Goal: Task Accomplishment & Management: Complete application form

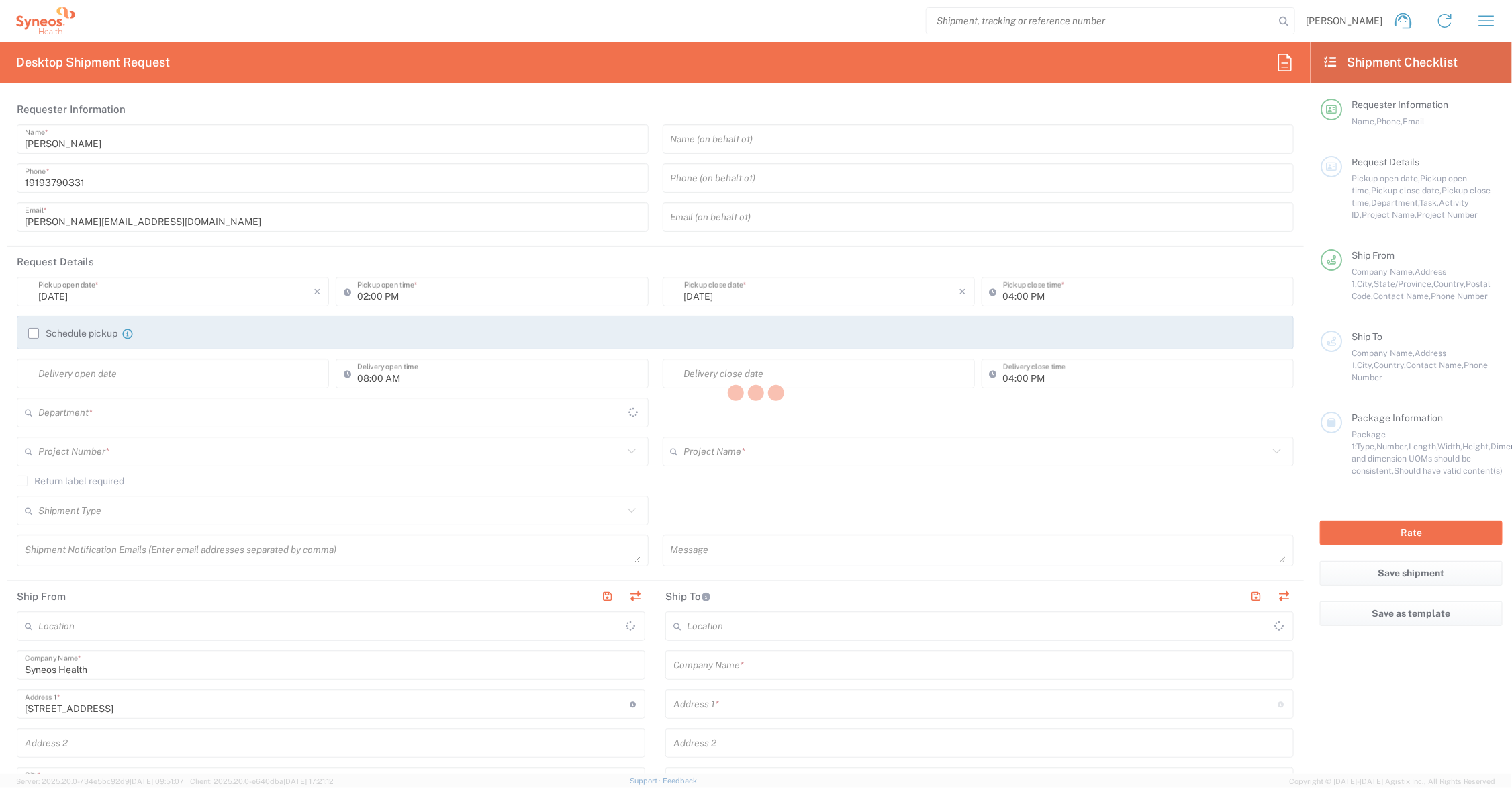
type input "6156"
type input "[US_STATE]"
type input "[GEOGRAPHIC_DATA]"
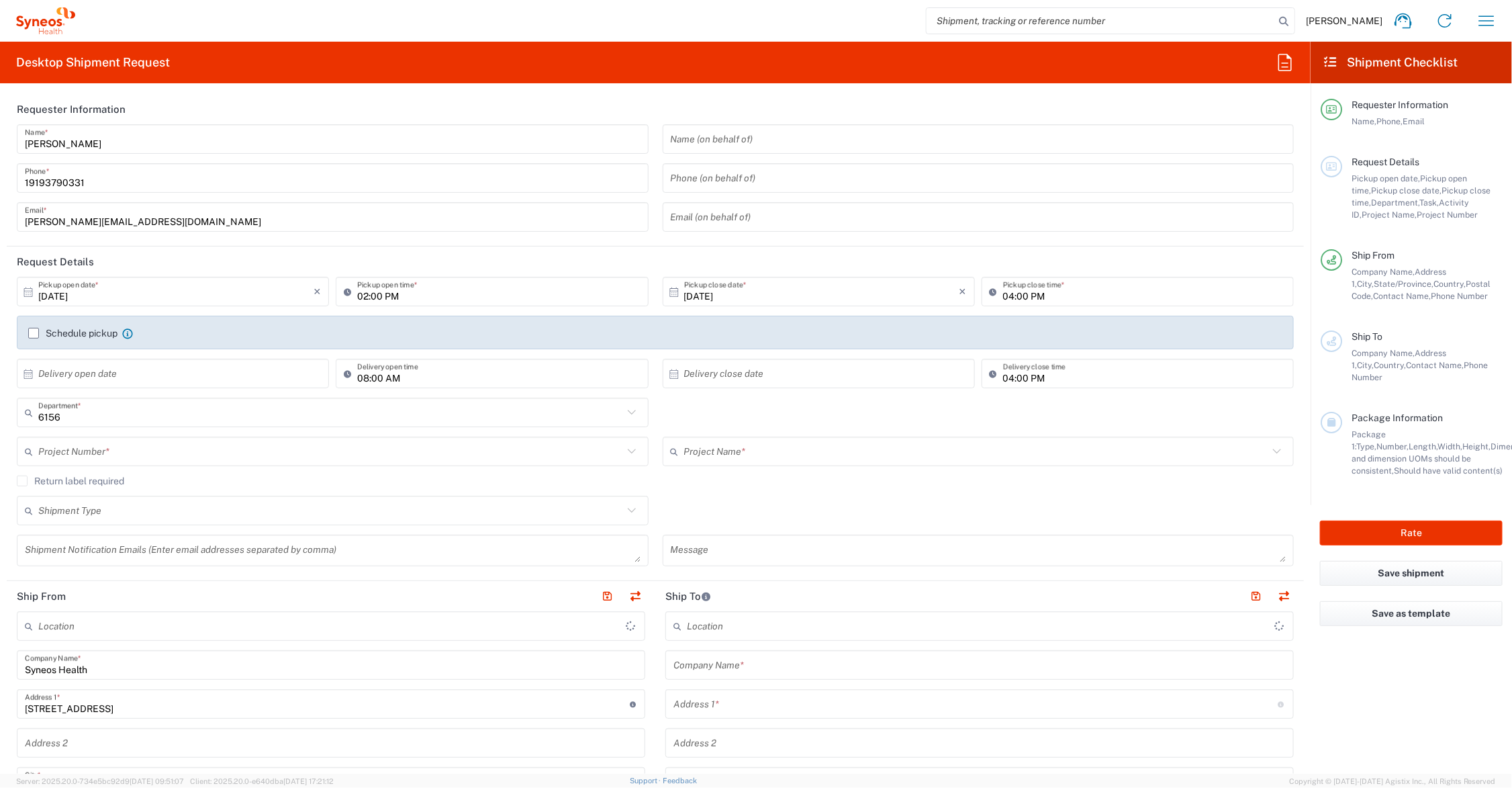
type input "Syneos Health Communications-[GEOGRAPHIC_DATA] [GEOGRAPHIC_DATA]"
click at [153, 448] on input "text" at bounding box center [331, 451] width 585 height 24
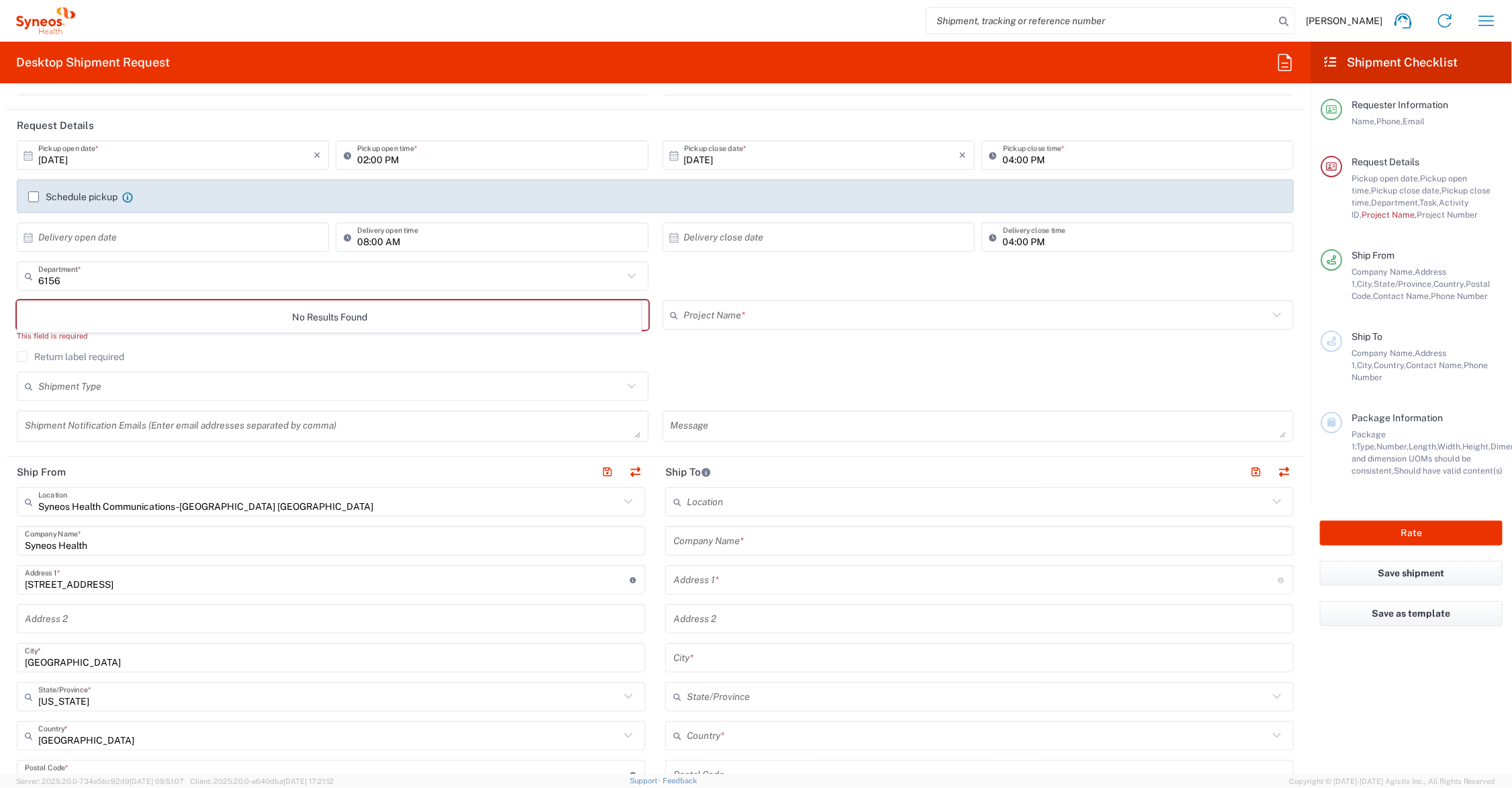
scroll to position [168, 0]
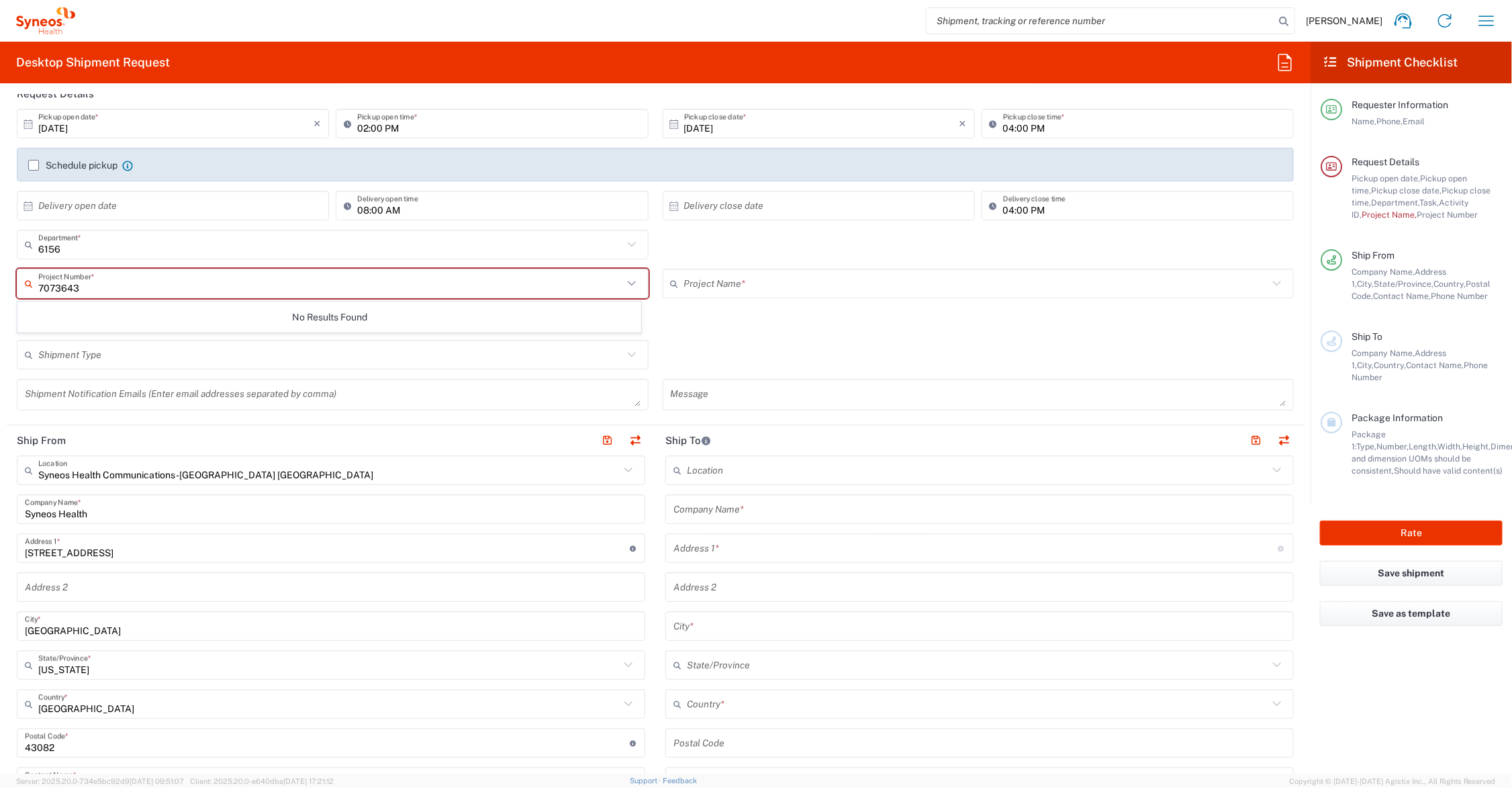
type input "7073643"
click at [766, 507] on input "text" at bounding box center [980, 509] width 612 height 24
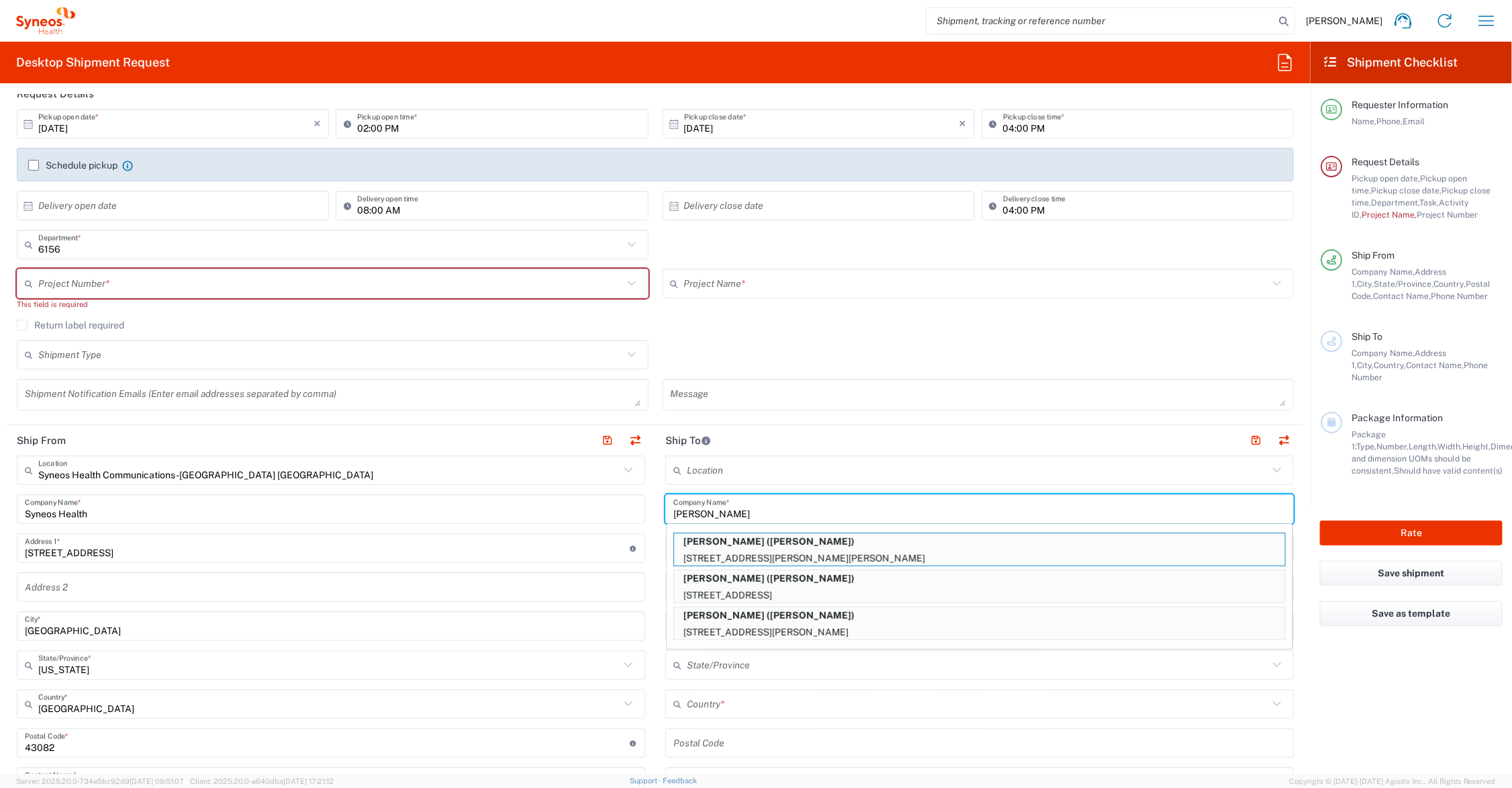
type input "[PERSON_NAME]"
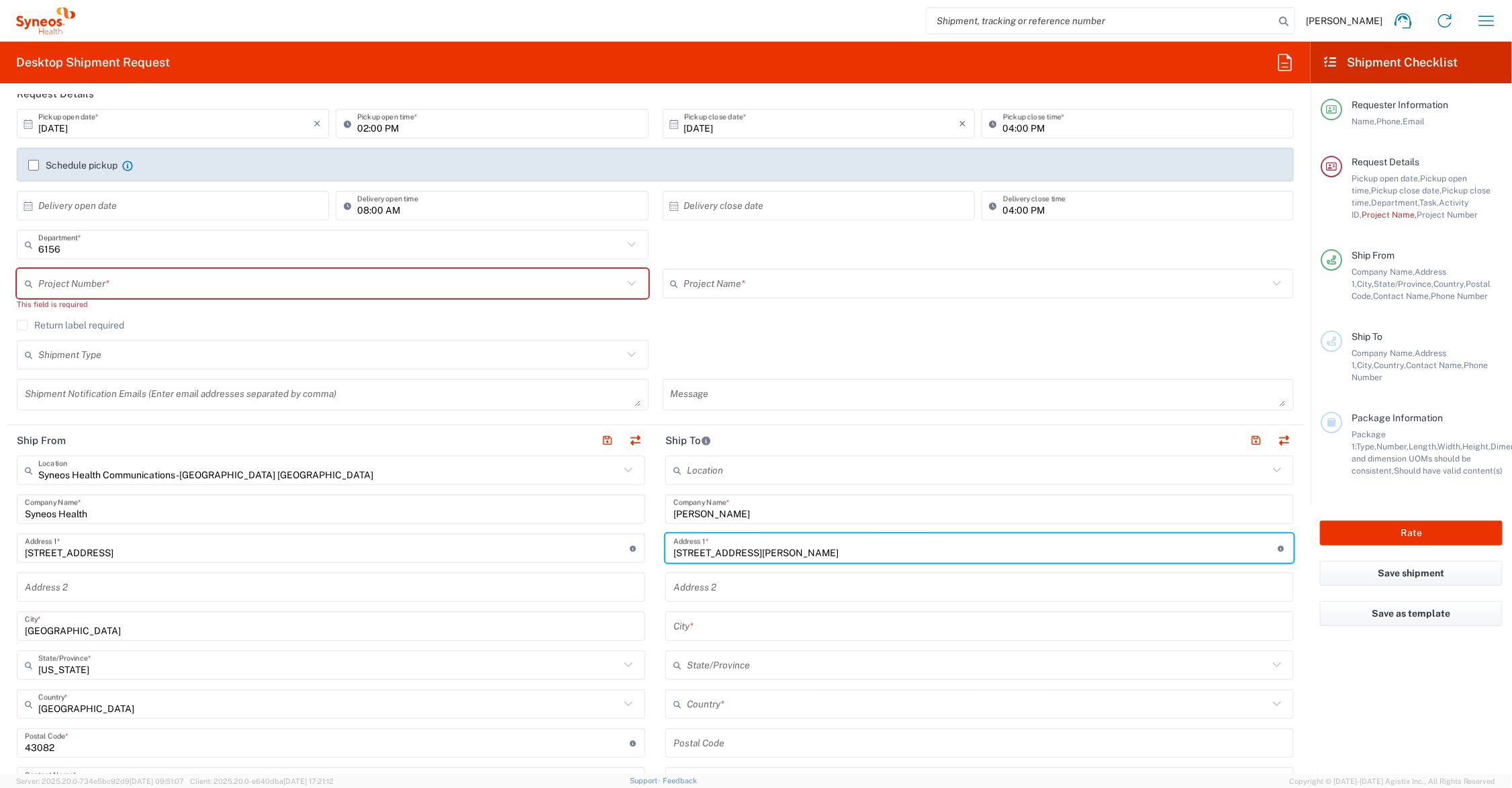
type input "[STREET_ADDRESS][PERSON_NAME]"
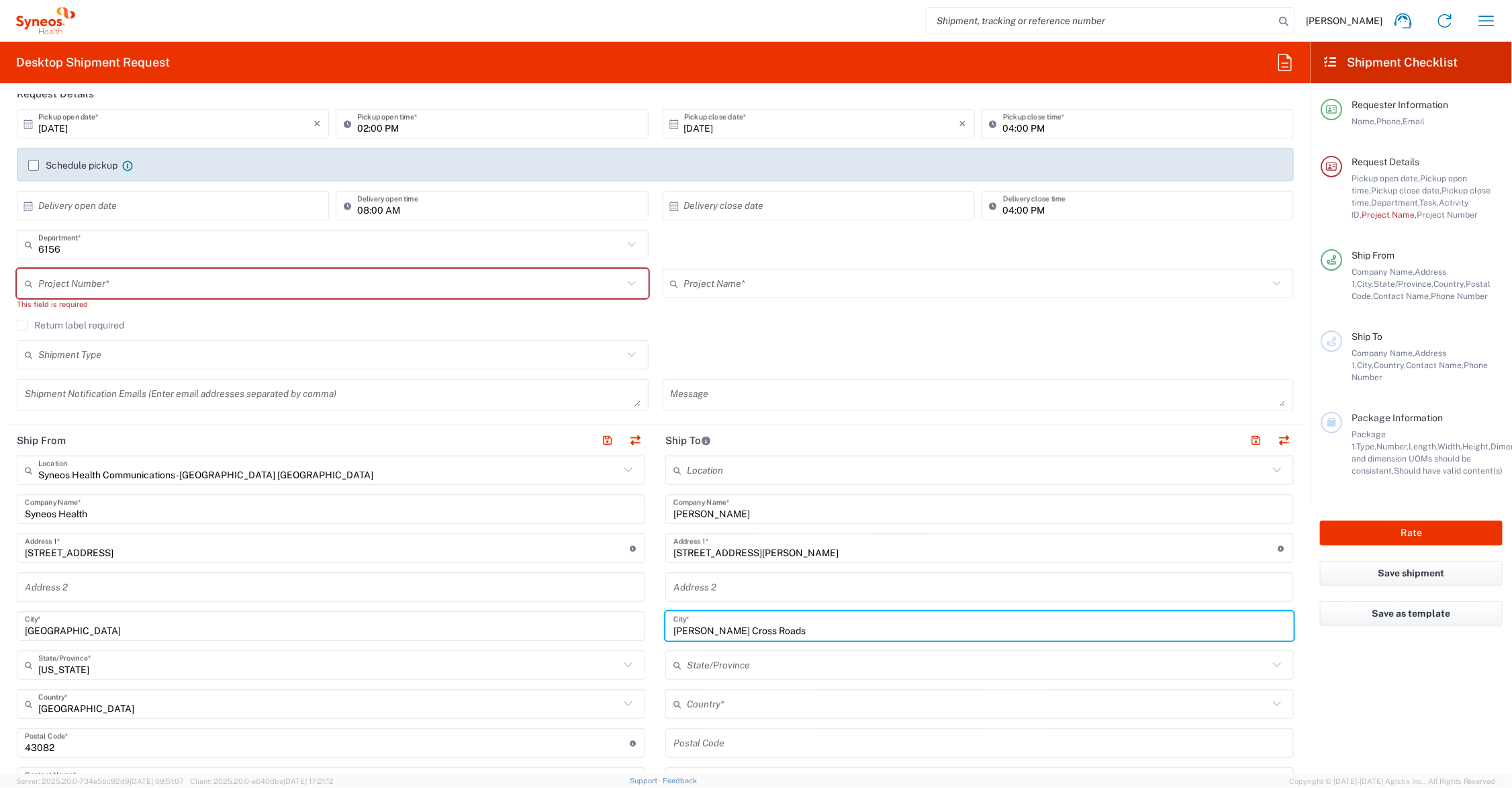
type input "[PERSON_NAME] Cross Roads"
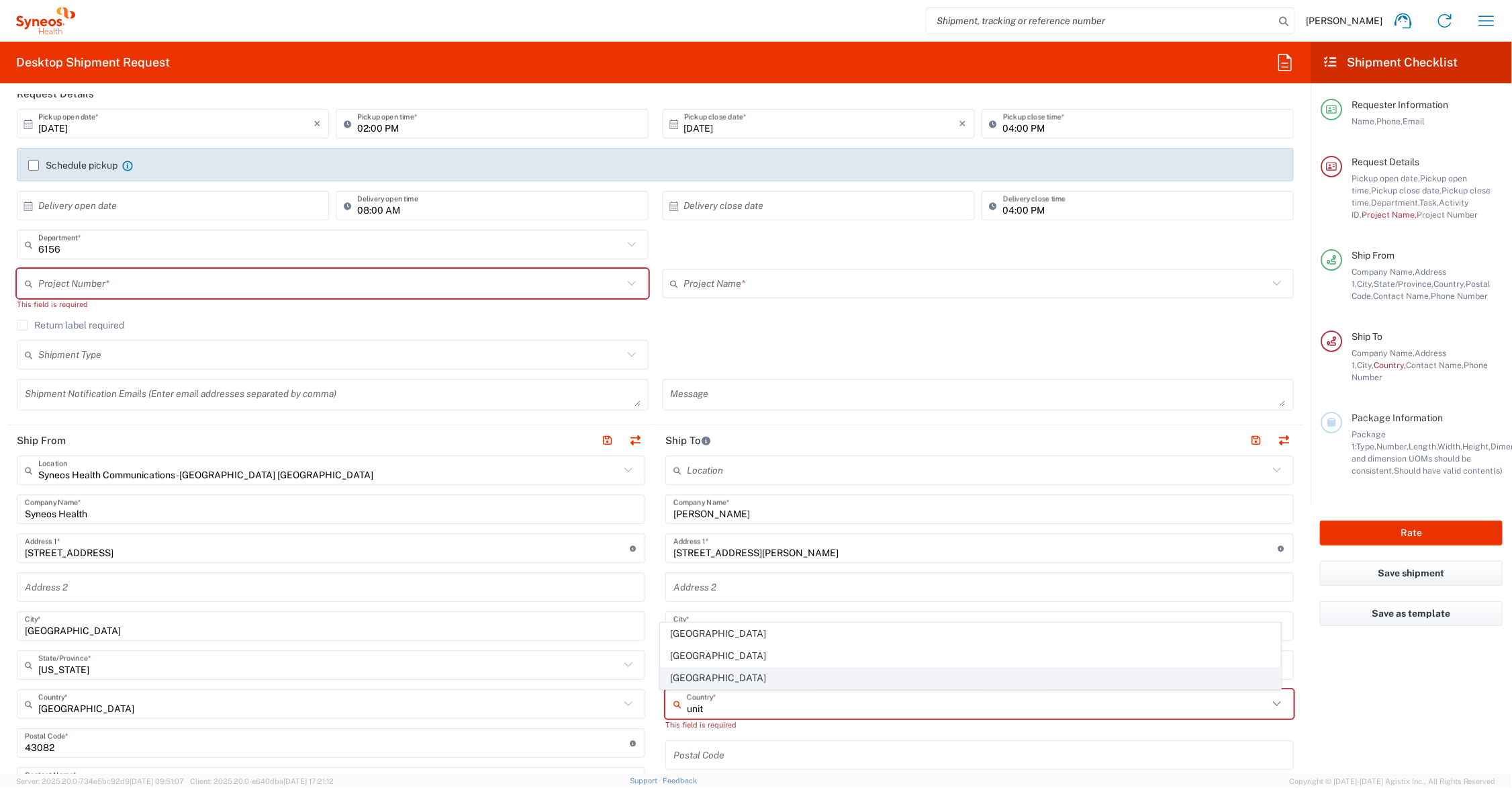
click at [680, 674] on span "[GEOGRAPHIC_DATA]" at bounding box center [970, 677] width 620 height 21
type input "[GEOGRAPHIC_DATA]"
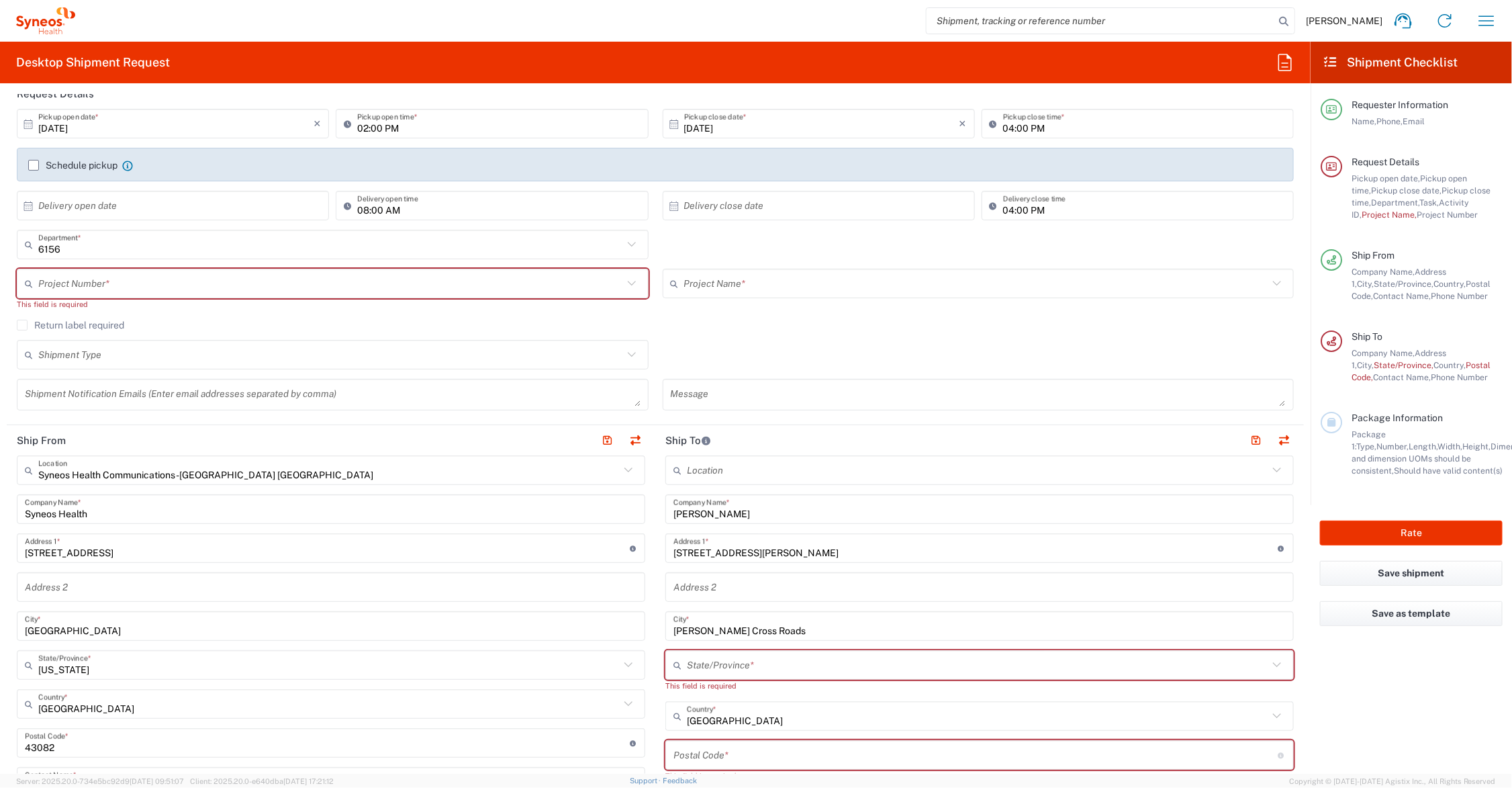
click at [707, 663] on input "text" at bounding box center [978, 665] width 582 height 24
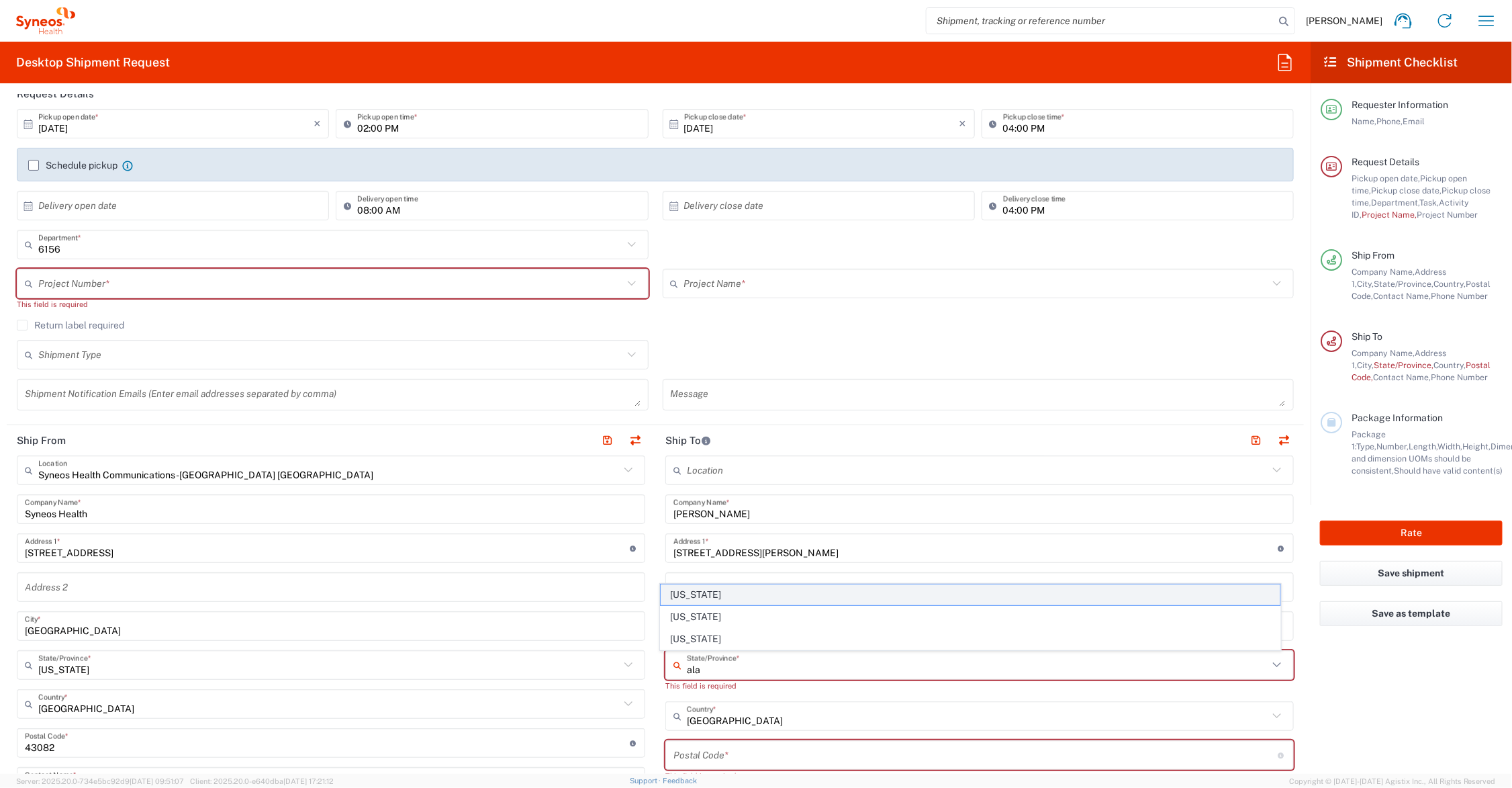
click at [692, 592] on span "[US_STATE]" at bounding box center [970, 594] width 620 height 21
type input "[US_STATE]"
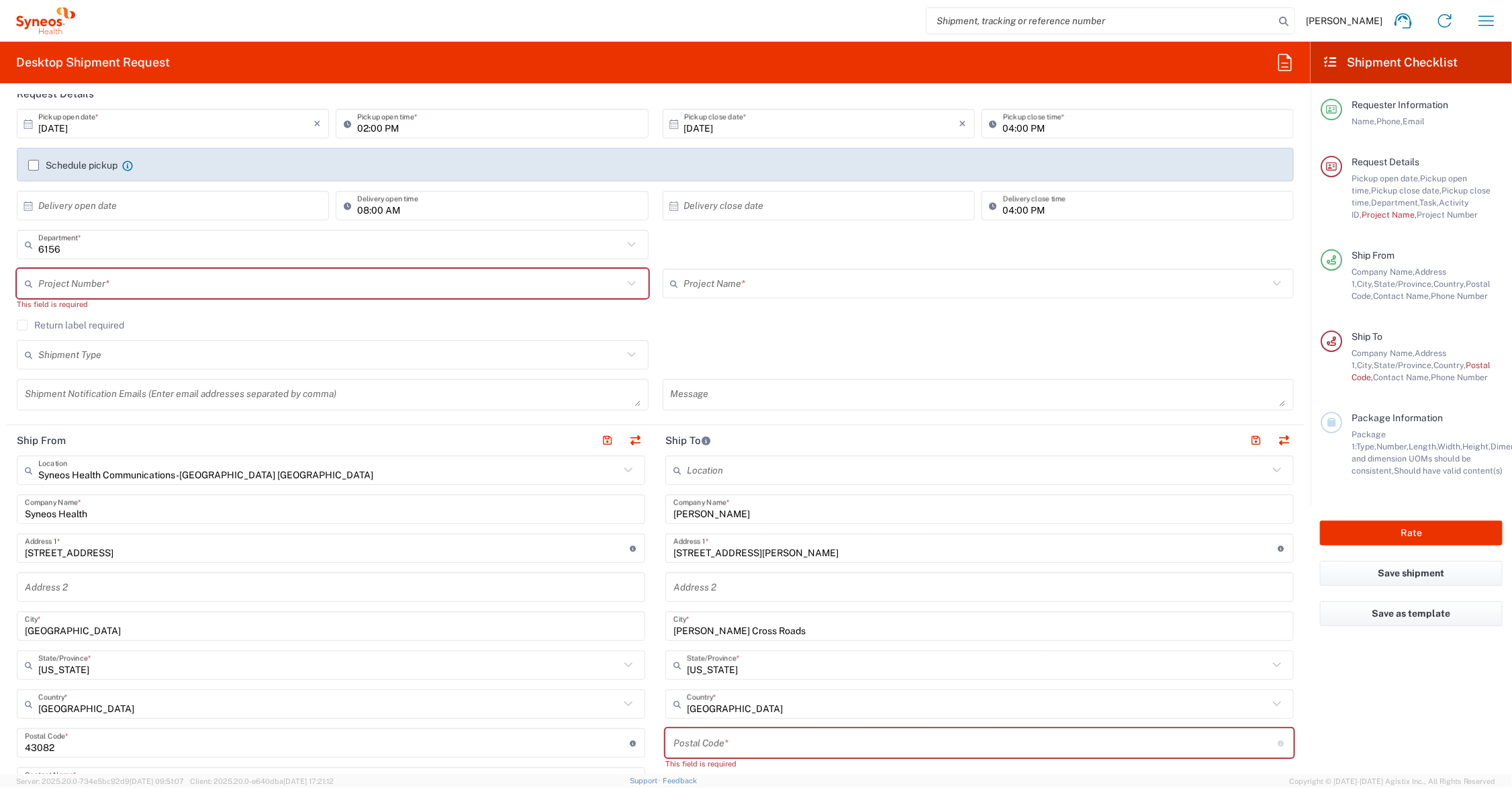
click at [722, 742] on input "undefined" at bounding box center [976, 743] width 605 height 24
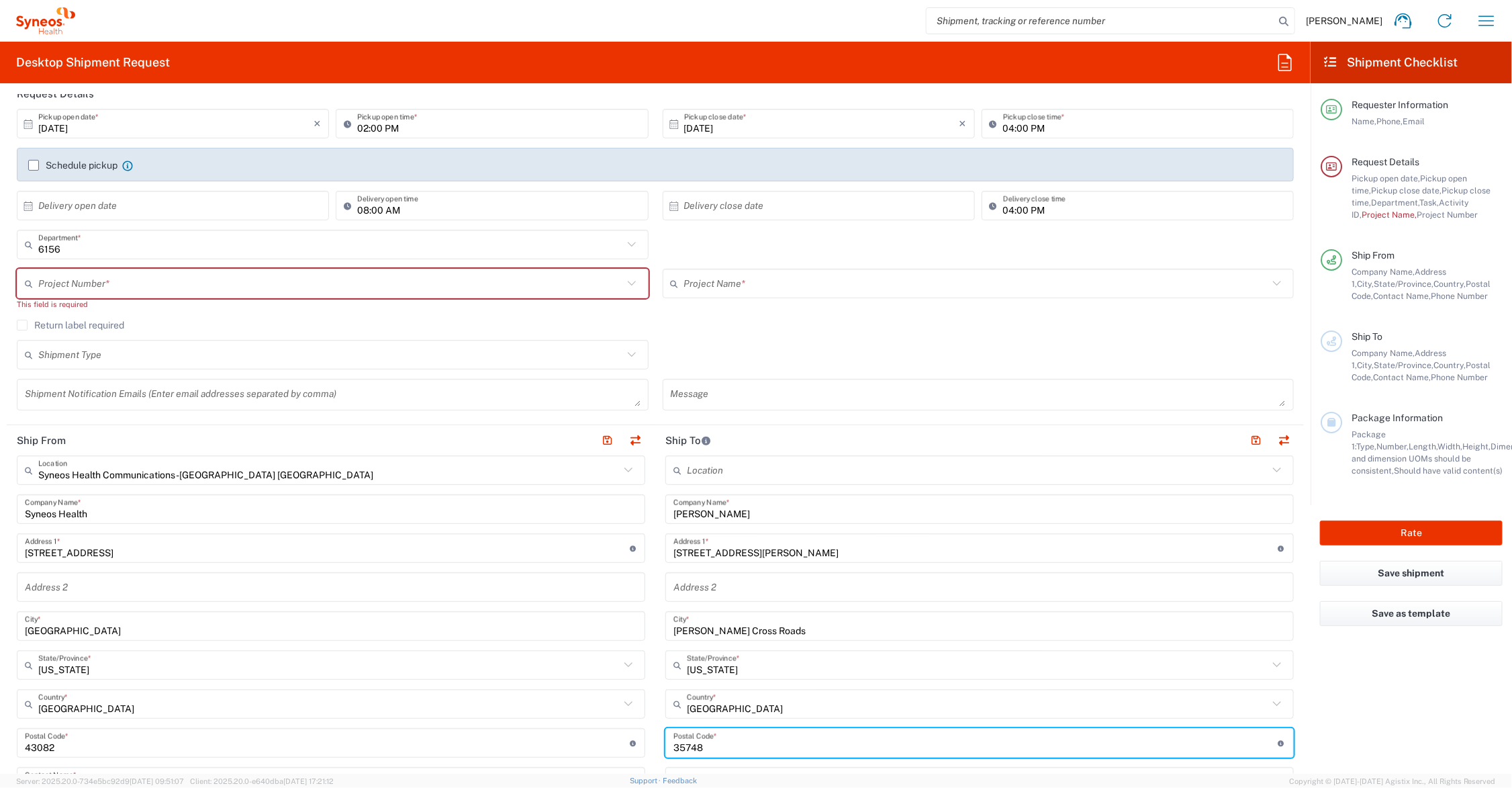
type input "35748"
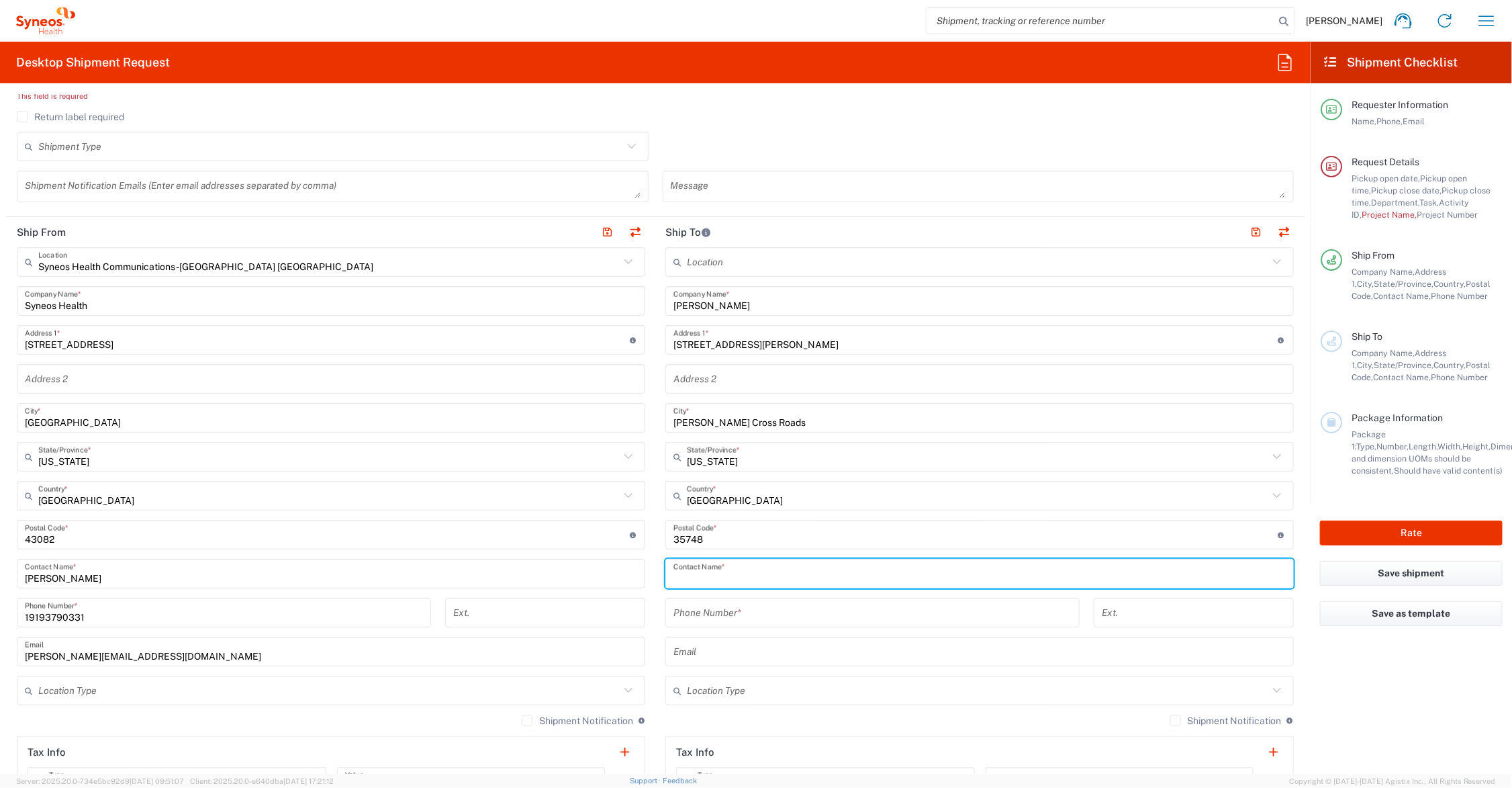
scroll to position [523, 0]
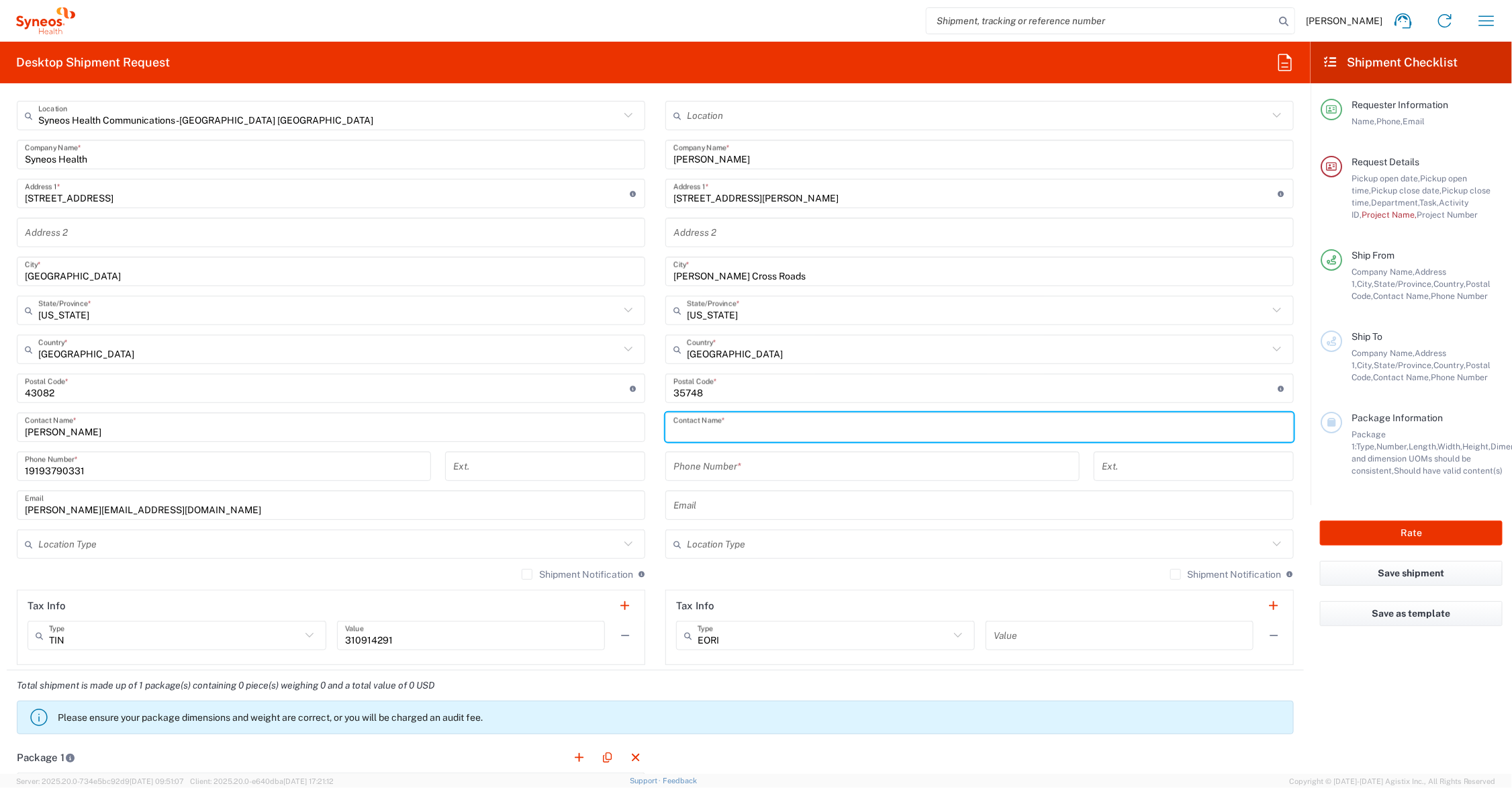
click at [755, 545] on input "text" at bounding box center [978, 544] width 582 height 24
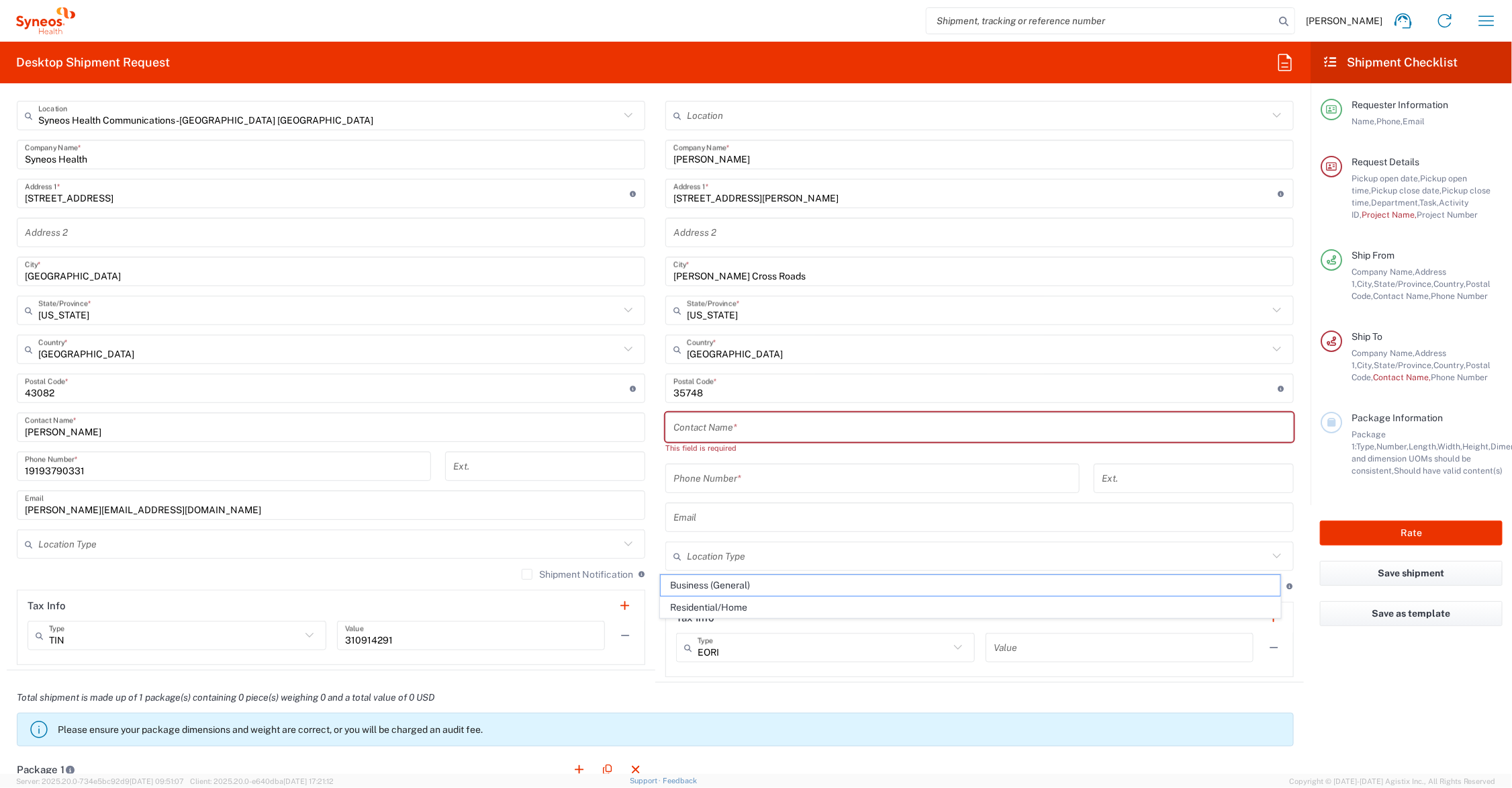
drag, startPoint x: 751, startPoint y: 606, endPoint x: 758, endPoint y: 581, distance: 26.0
click at [751, 605] on span "Residential/Home" at bounding box center [970, 606] width 620 height 21
type input "Residential/Home"
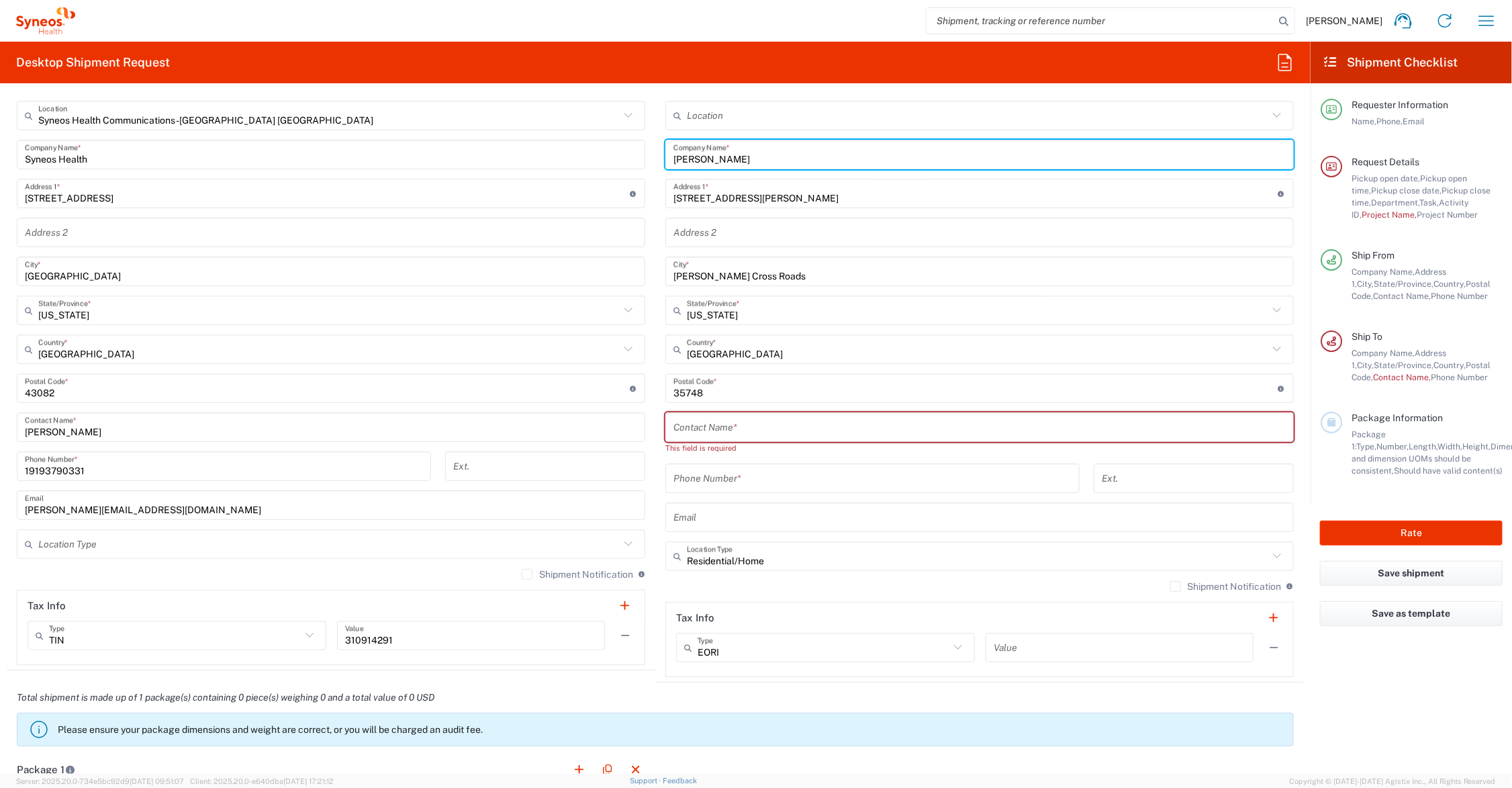
drag, startPoint x: 734, startPoint y: 156, endPoint x: 631, endPoint y: 156, distance: 103.0
click at [631, 156] on div "Ship From Syneos Health Communications-[GEOGRAPHIC_DATA] [GEOGRAPHIC_DATA] Loca…" at bounding box center [655, 376] width 1298 height 611
click at [712, 431] on input "text" at bounding box center [980, 427] width 612 height 24
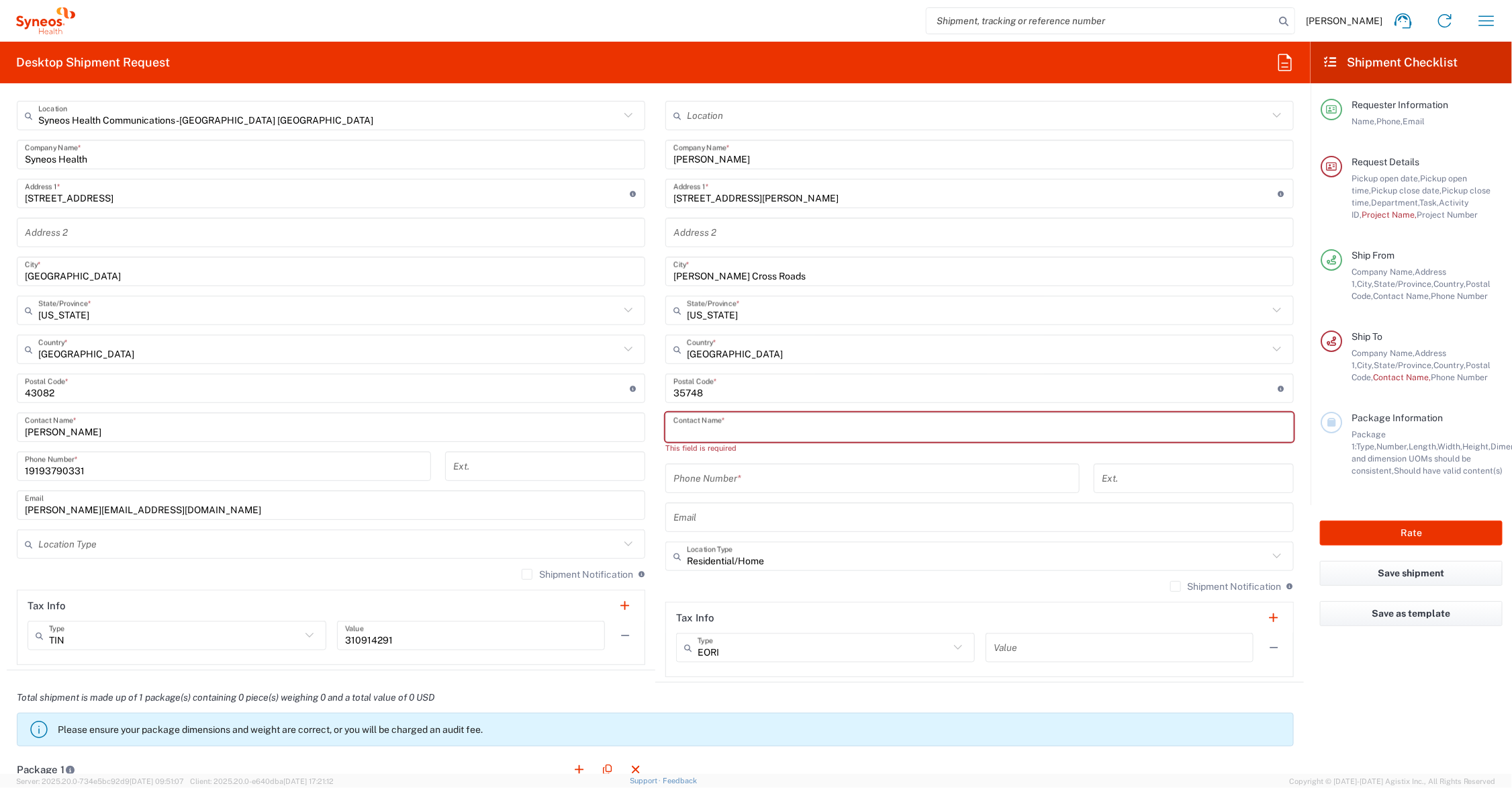
paste input "[PERSON_NAME]"
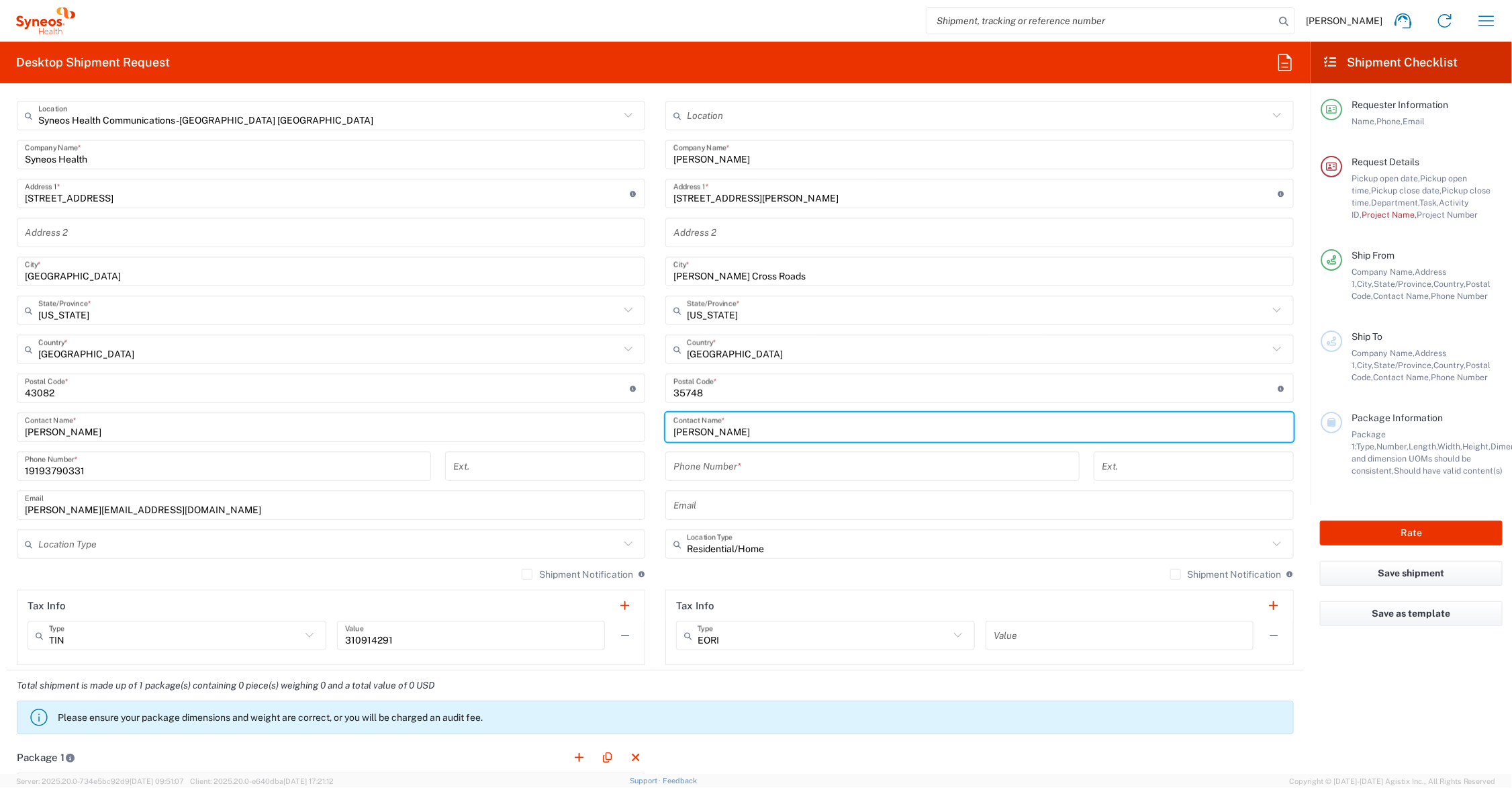
type input "[PERSON_NAME]"
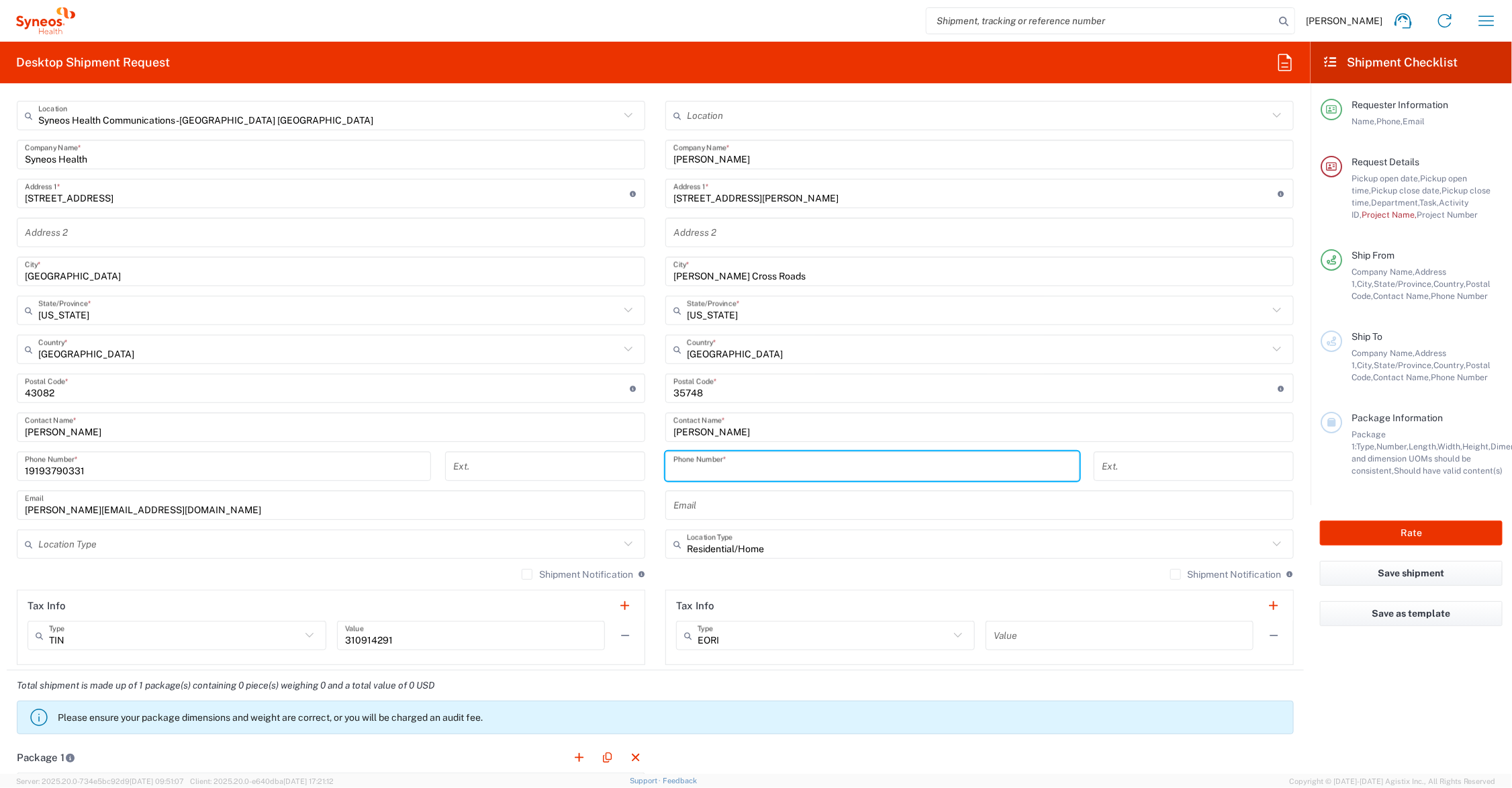
click at [750, 464] on input "tel" at bounding box center [873, 466] width 399 height 24
click at [723, 471] on input "[PHONE_NUMBER]" at bounding box center [873, 466] width 399 height 24
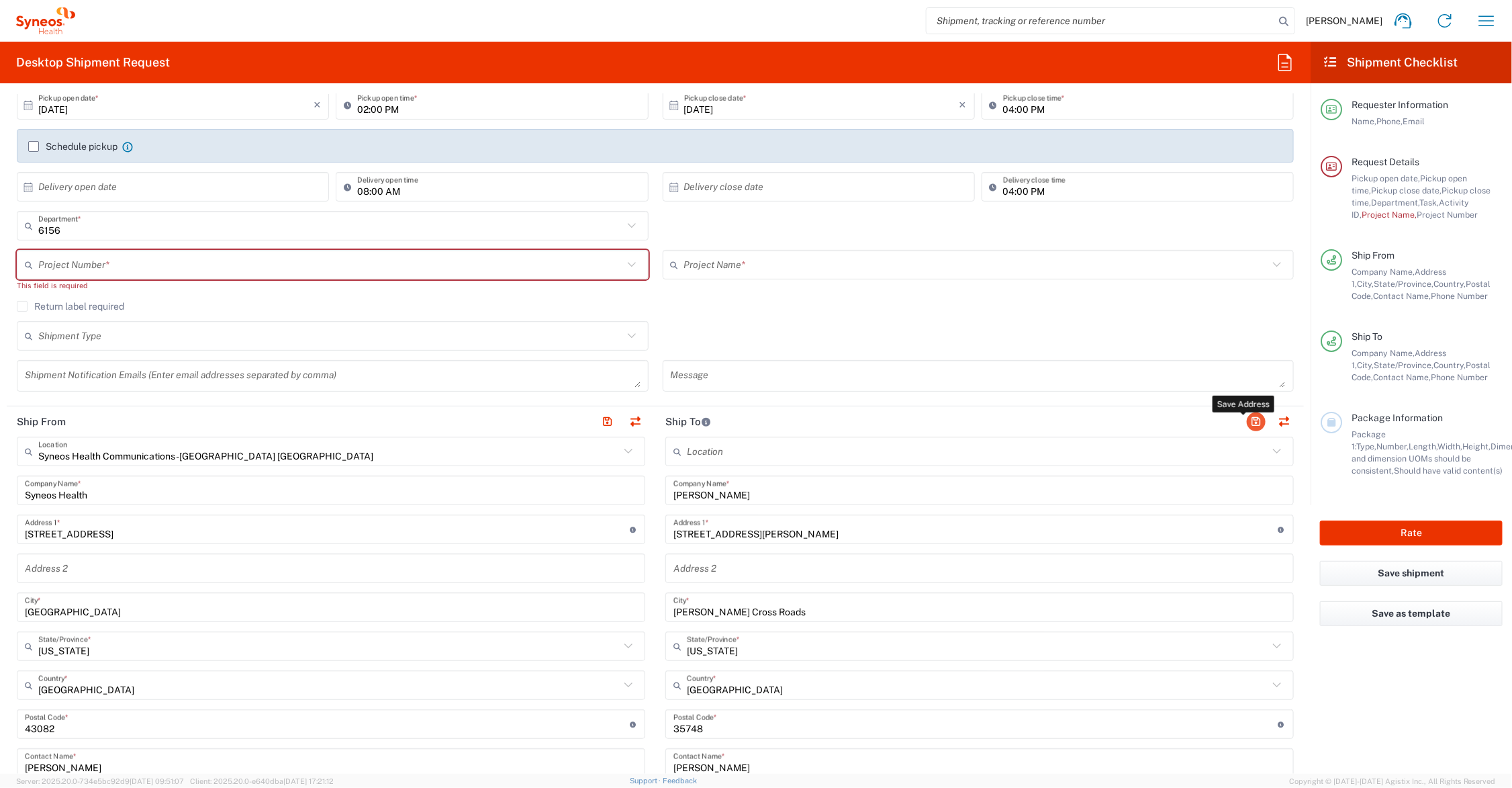
type input "123-456-7990"
click at [1247, 420] on button "button" at bounding box center [1256, 422] width 19 height 19
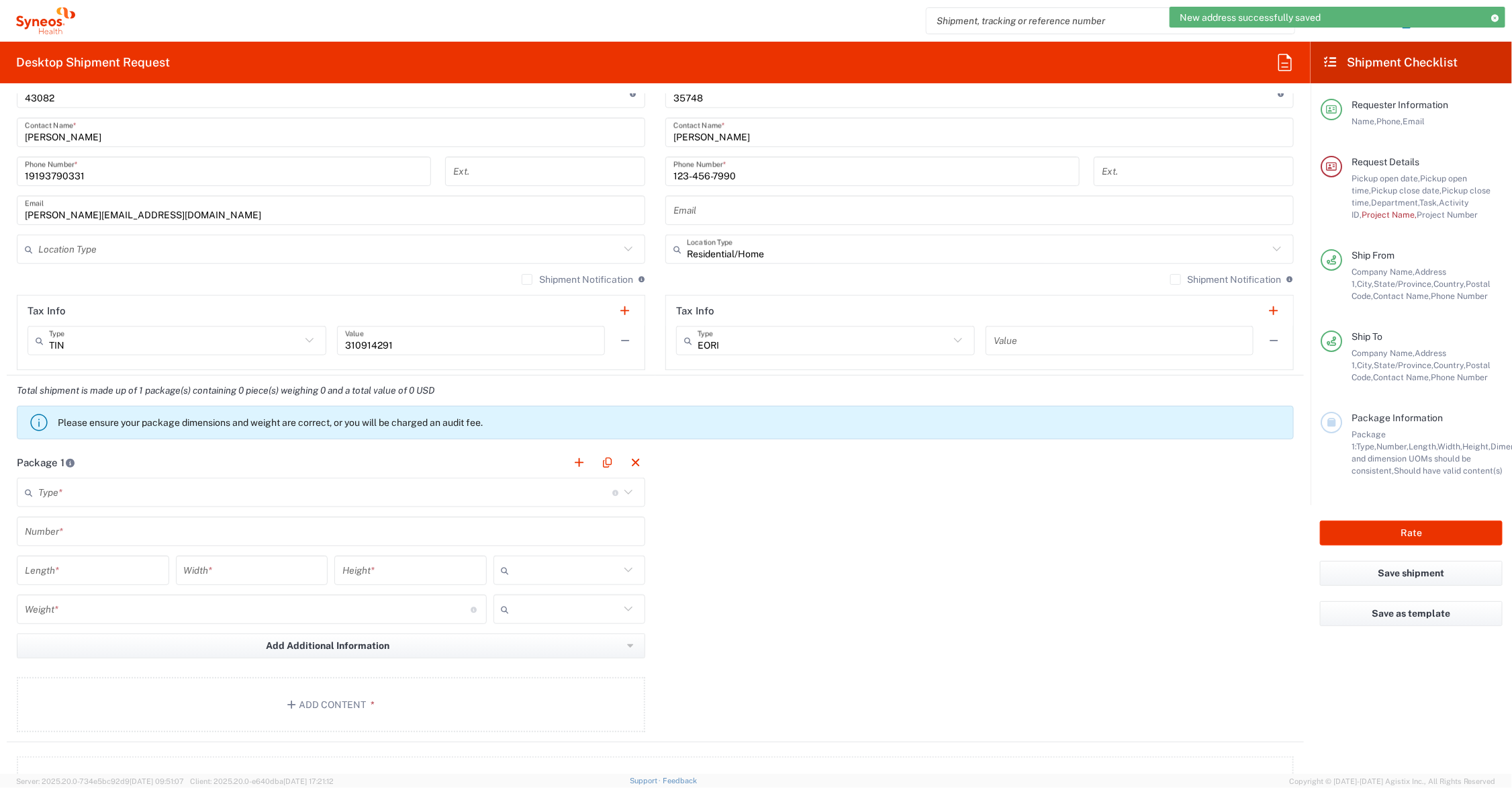
scroll to position [858, 0]
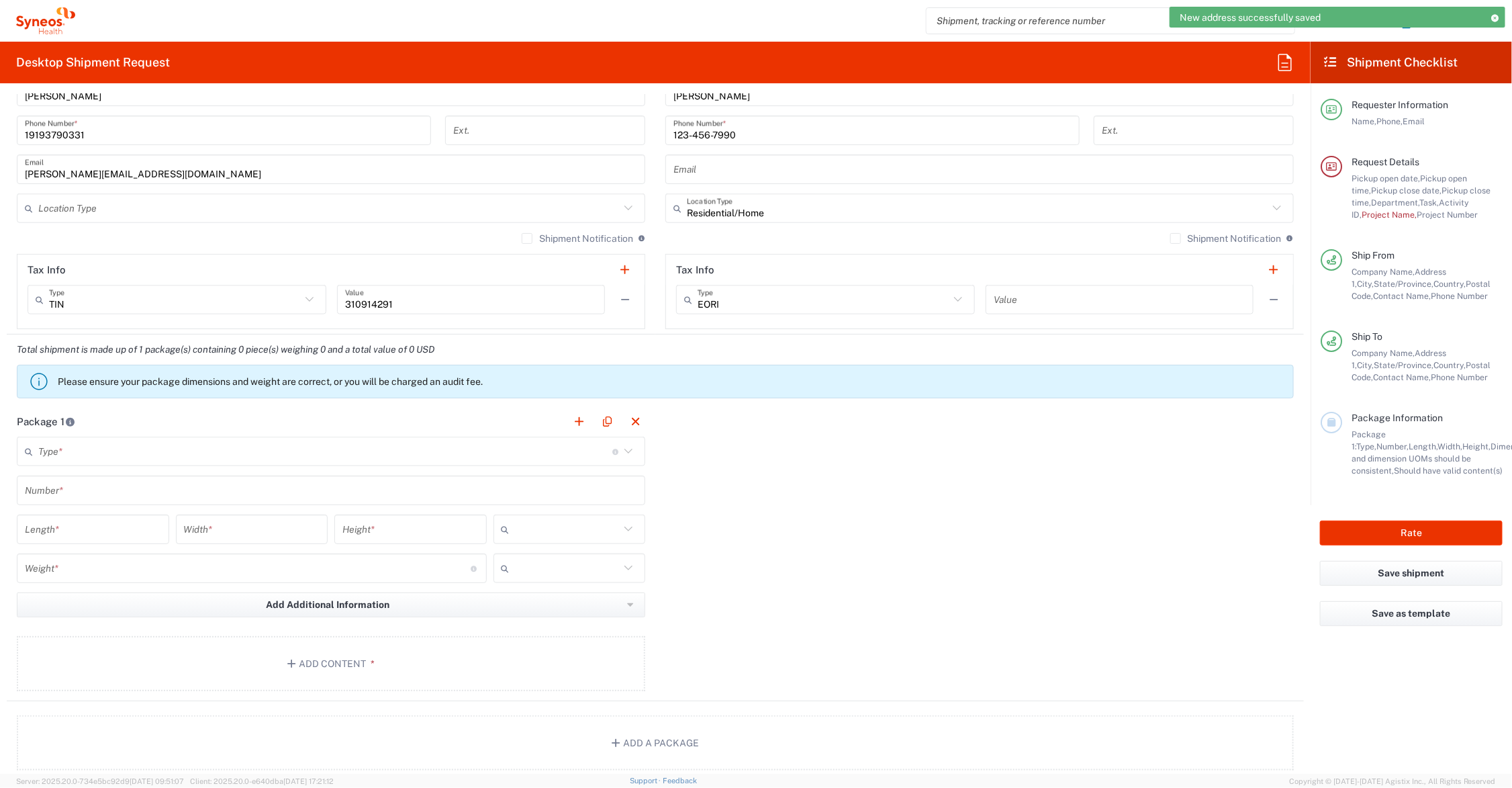
click at [103, 452] on input "text" at bounding box center [325, 451] width 574 height 24
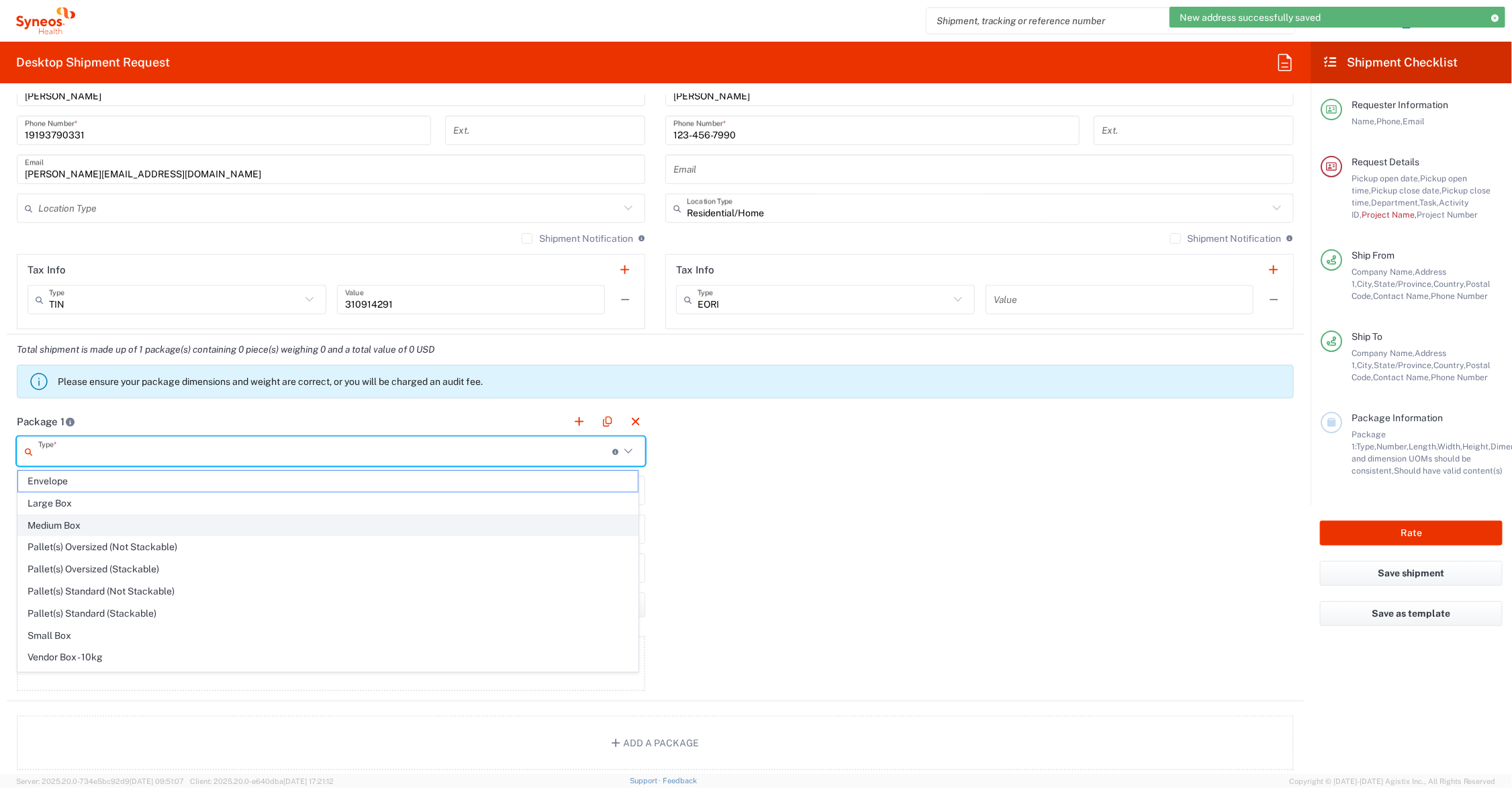
click at [82, 521] on span "Medium Box" at bounding box center [328, 525] width 620 height 21
type input "Medium Box"
type input "13"
type input "11.5"
type input "2.5"
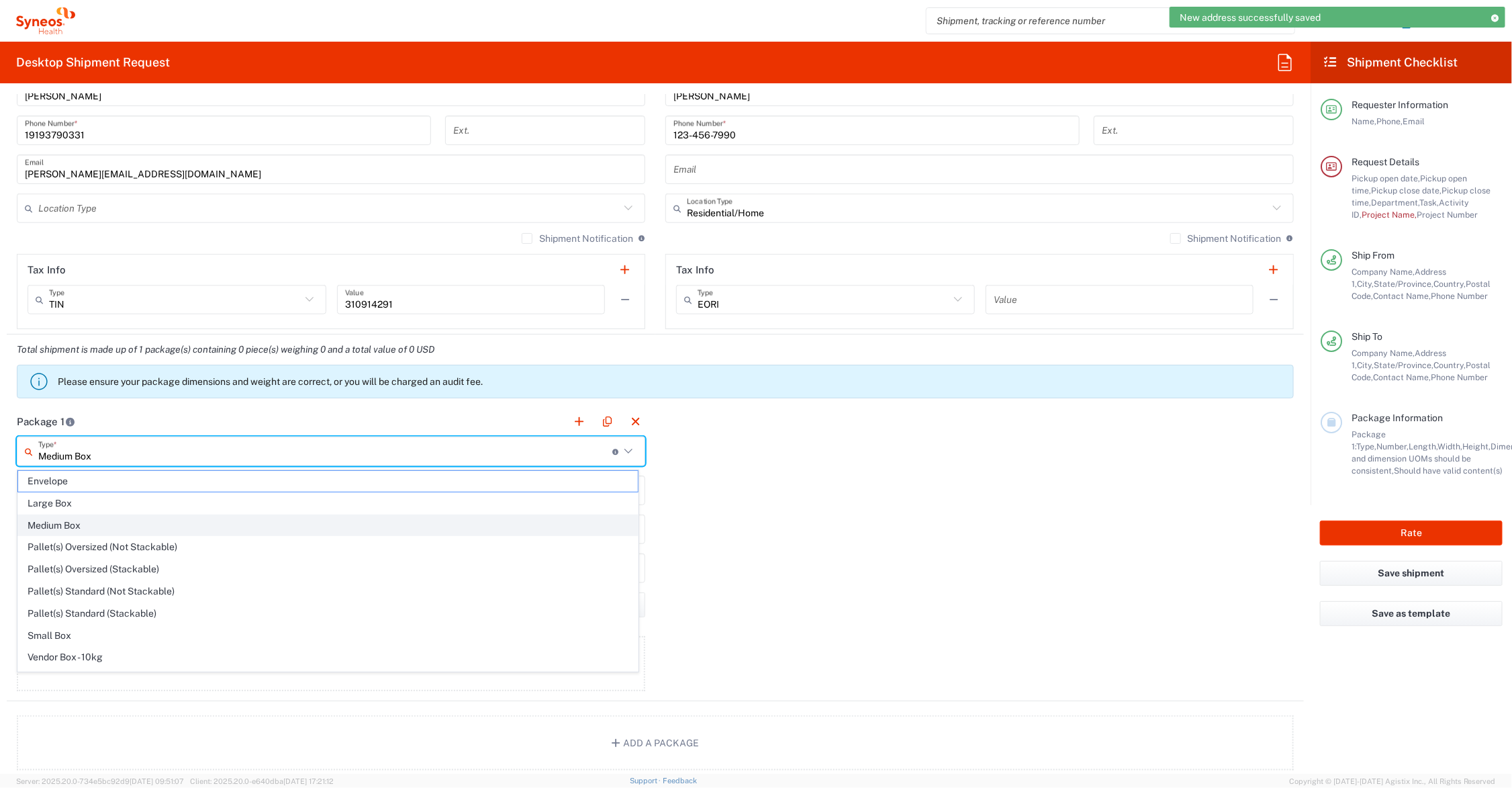
type input "in"
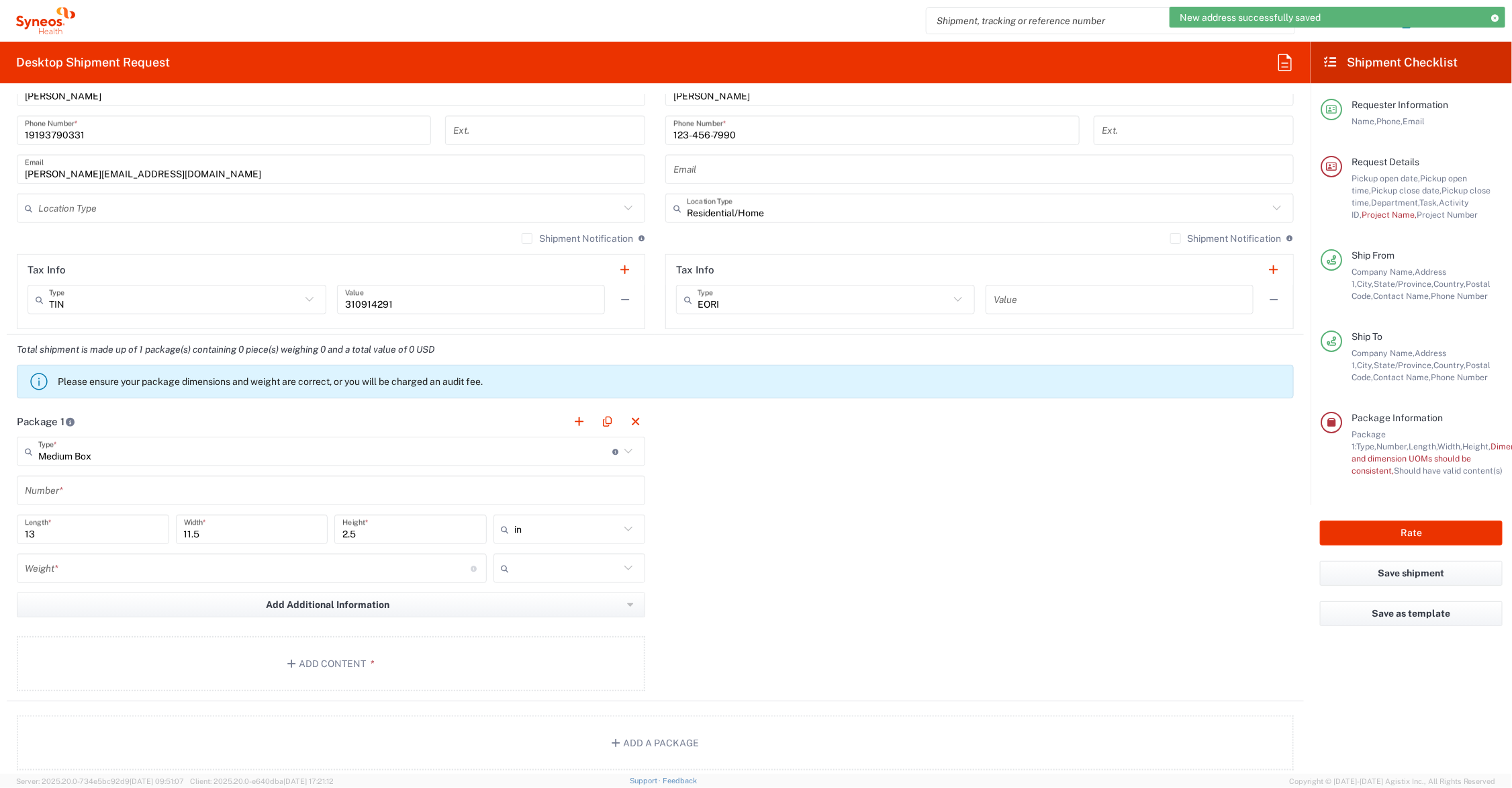
click at [89, 569] on input "number" at bounding box center [247, 568] width 446 height 24
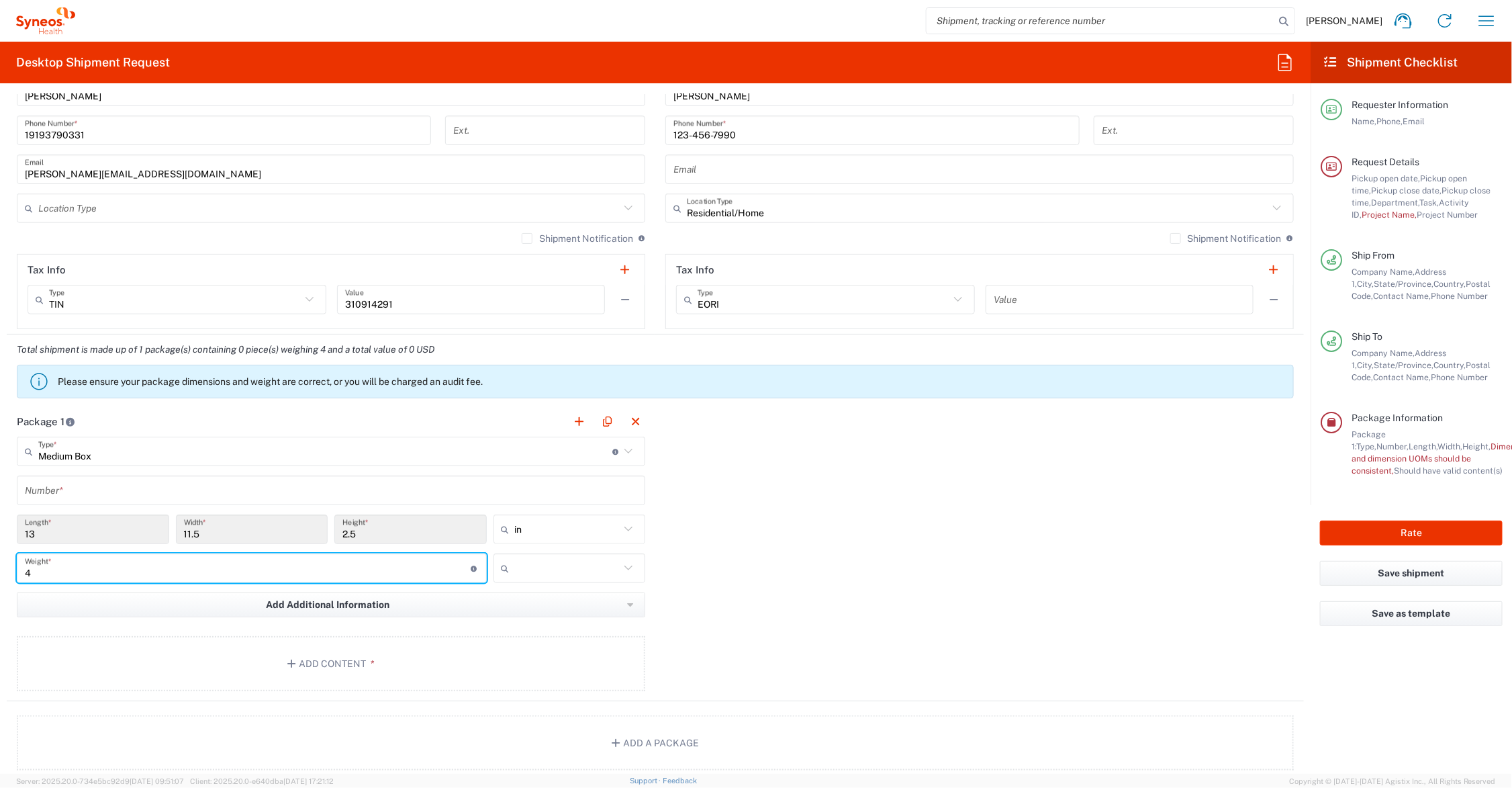
type input "4"
click at [520, 564] on input "text" at bounding box center [568, 568] width 105 height 21
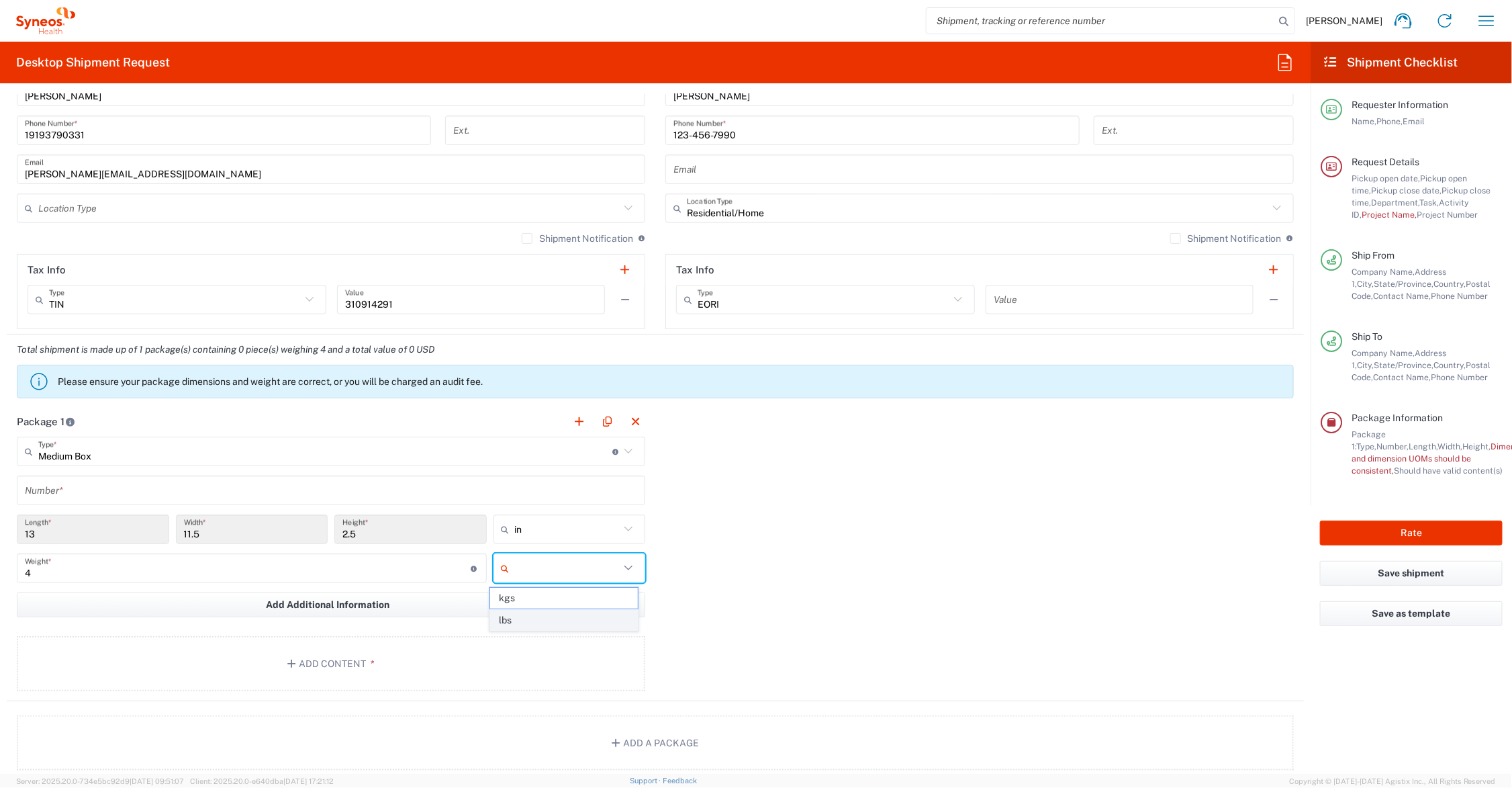
click at [520, 621] on span "lbs" at bounding box center [565, 620] width 148 height 21
type input "lbs"
click at [339, 655] on button "Add Content *" at bounding box center [330, 663] width 629 height 55
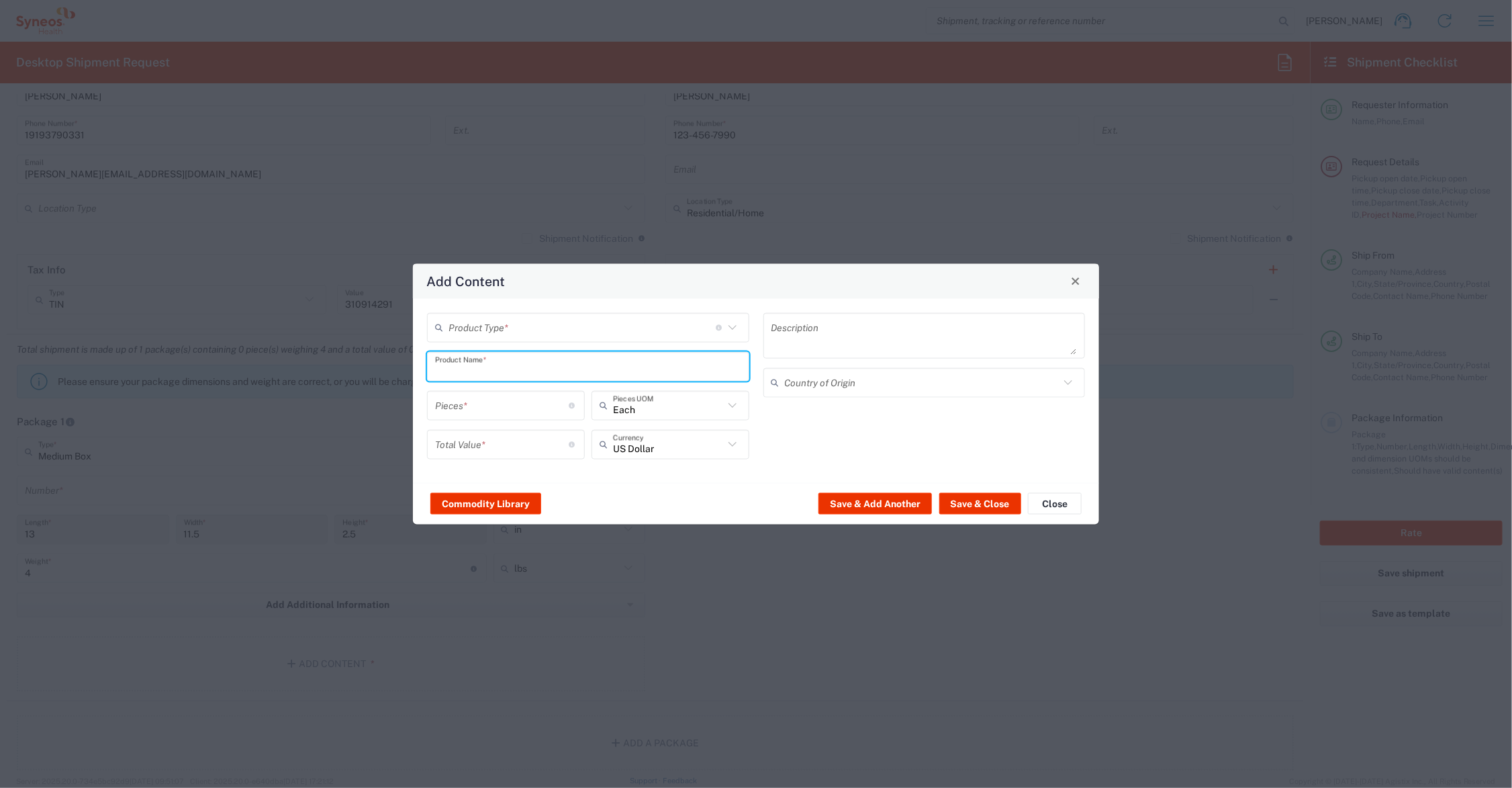
click at [502, 363] on input "text" at bounding box center [588, 366] width 307 height 24
click at [511, 393] on div "BROCHURE 4X9 FOLDED" at bounding box center [588, 398] width 320 height 23
type input "BROCHURE 4X9 FOLDED"
type input "1"
type textarea "BROCHURE 4X9 FOLDED"
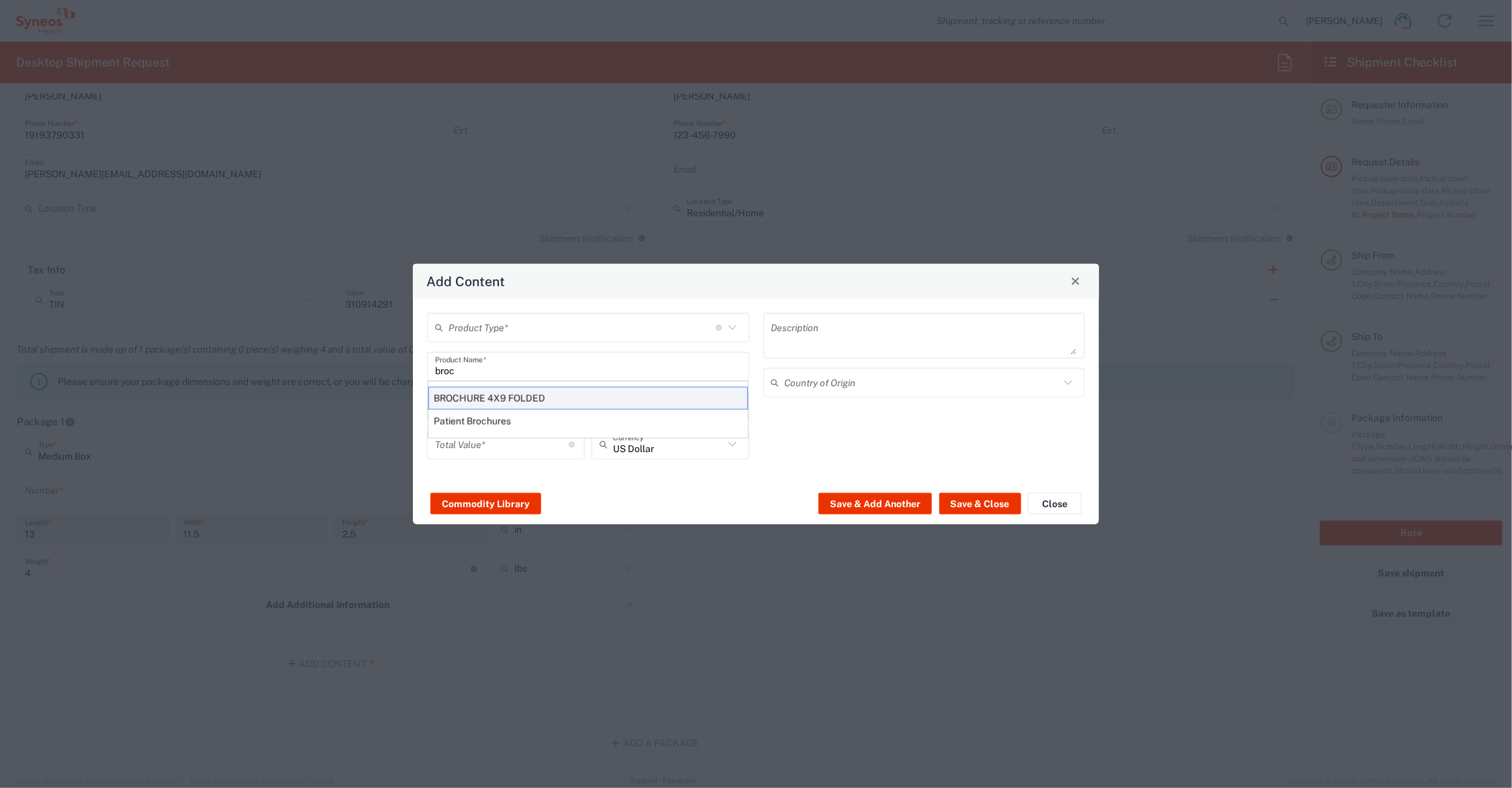
type input "[GEOGRAPHIC_DATA]"
drag, startPoint x: 451, startPoint y: 406, endPoint x: 417, endPoint y: 406, distance: 34.0
click at [417, 406] on div "Product Type * Document: Paper document generated internally by Syneos, a clien…" at bounding box center [756, 390] width 686 height 184
type input "100"
click at [498, 441] on input "number" at bounding box center [502, 444] width 134 height 24
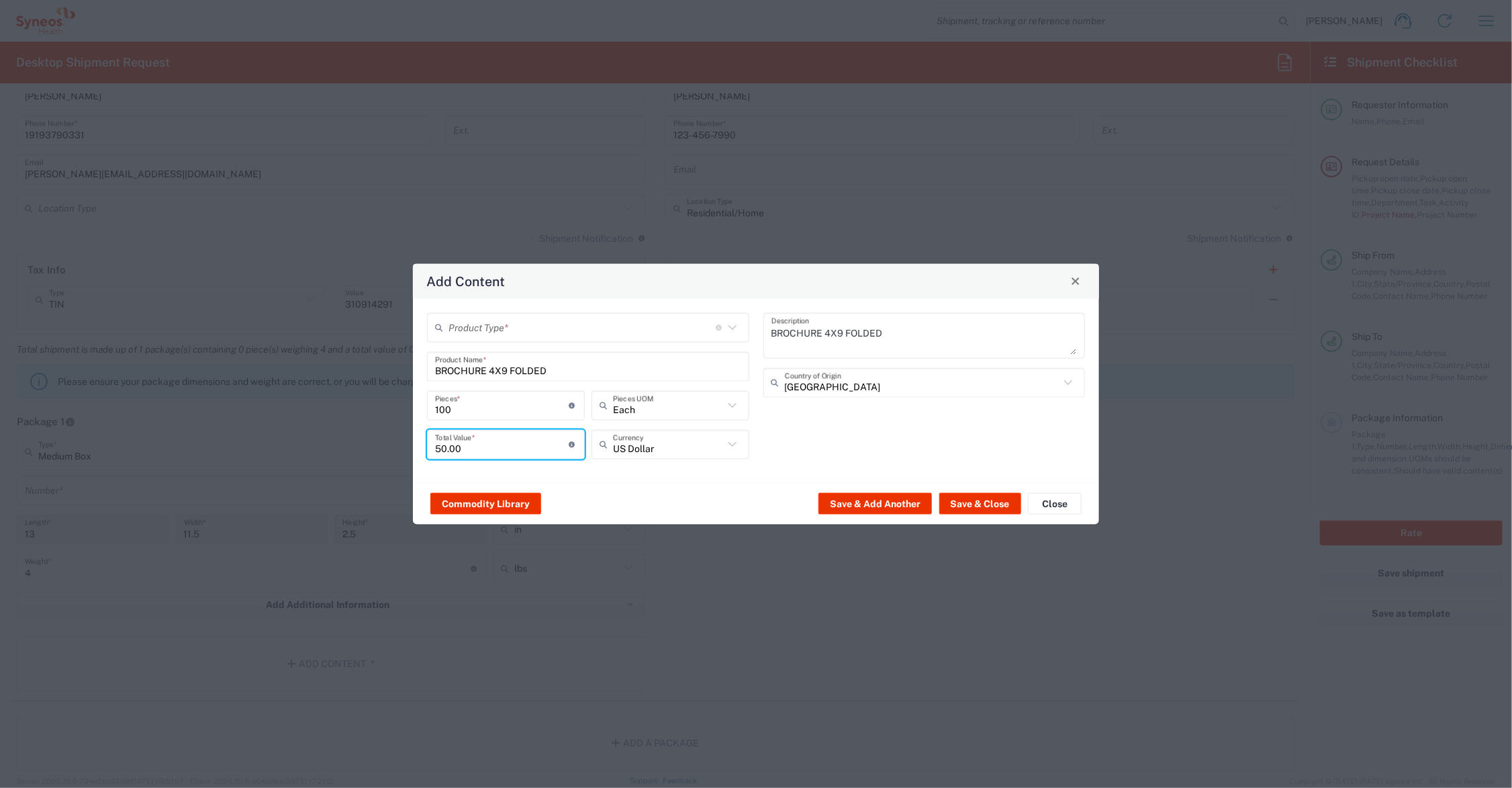
type input "50.00"
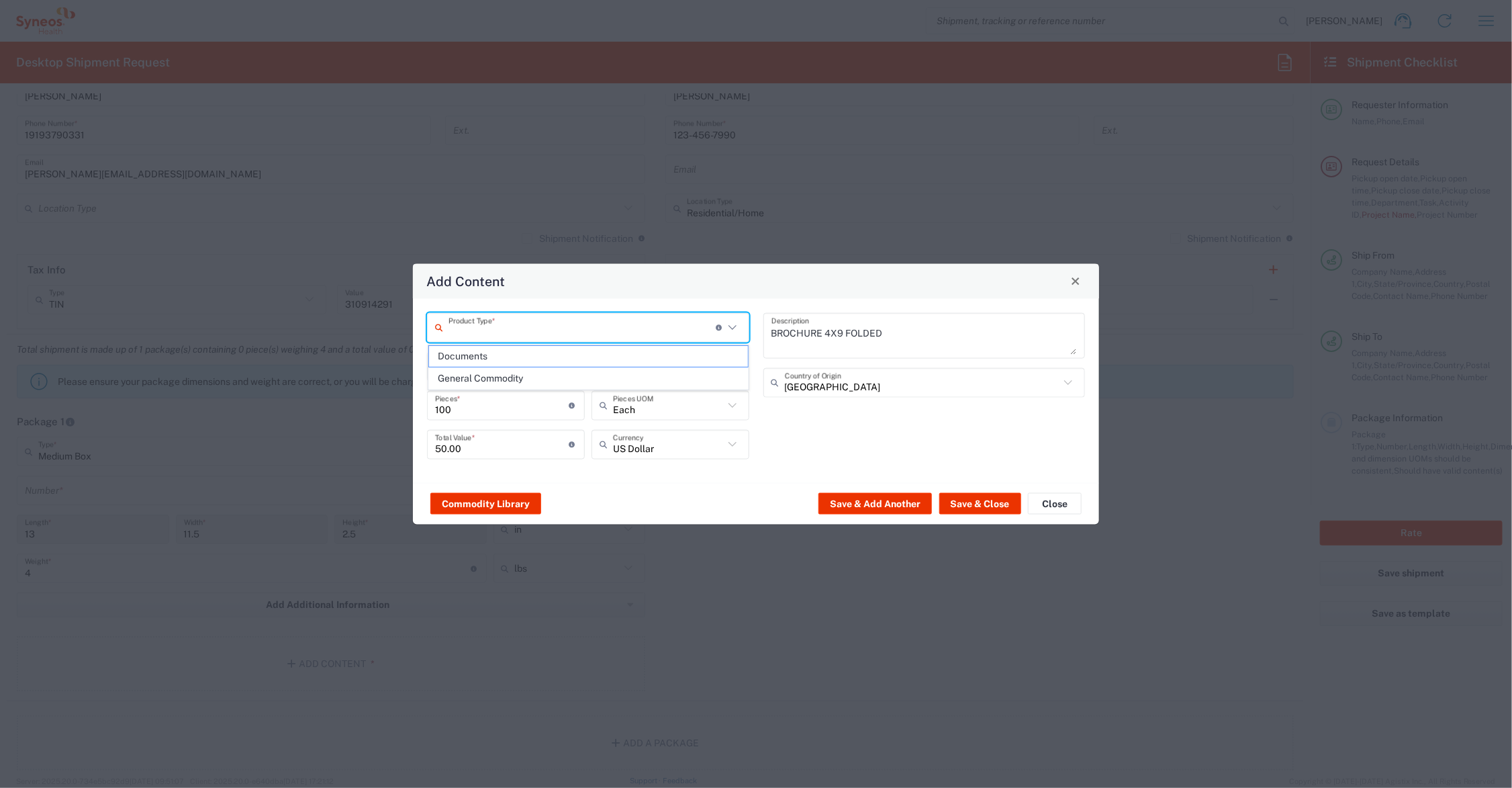
click at [454, 323] on input "text" at bounding box center [582, 327] width 267 height 24
click at [477, 377] on span "General Commodity" at bounding box center [588, 378] width 319 height 21
type input "General Commodity"
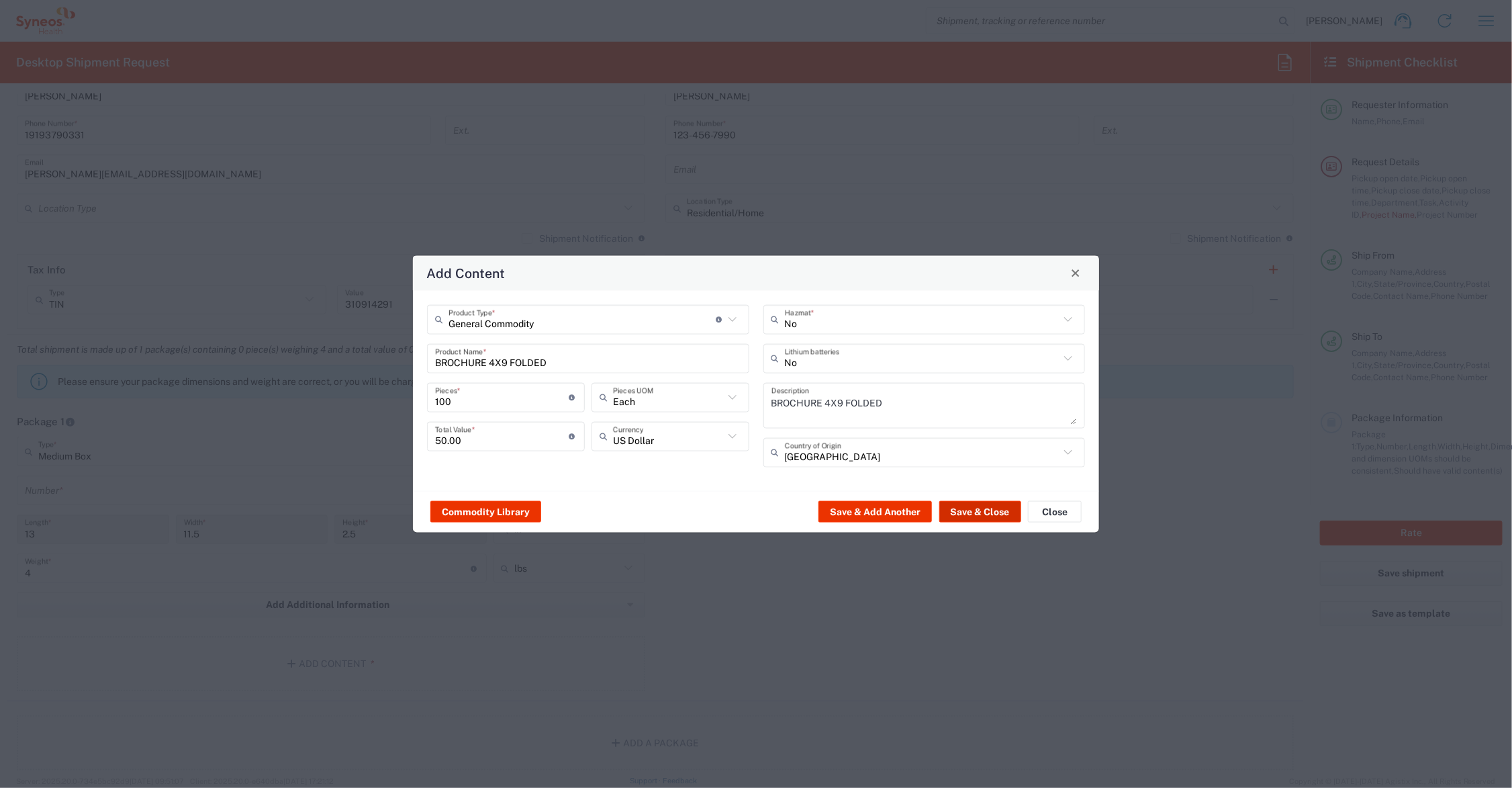
click at [984, 509] on button "Save & Close" at bounding box center [980, 512] width 82 height 21
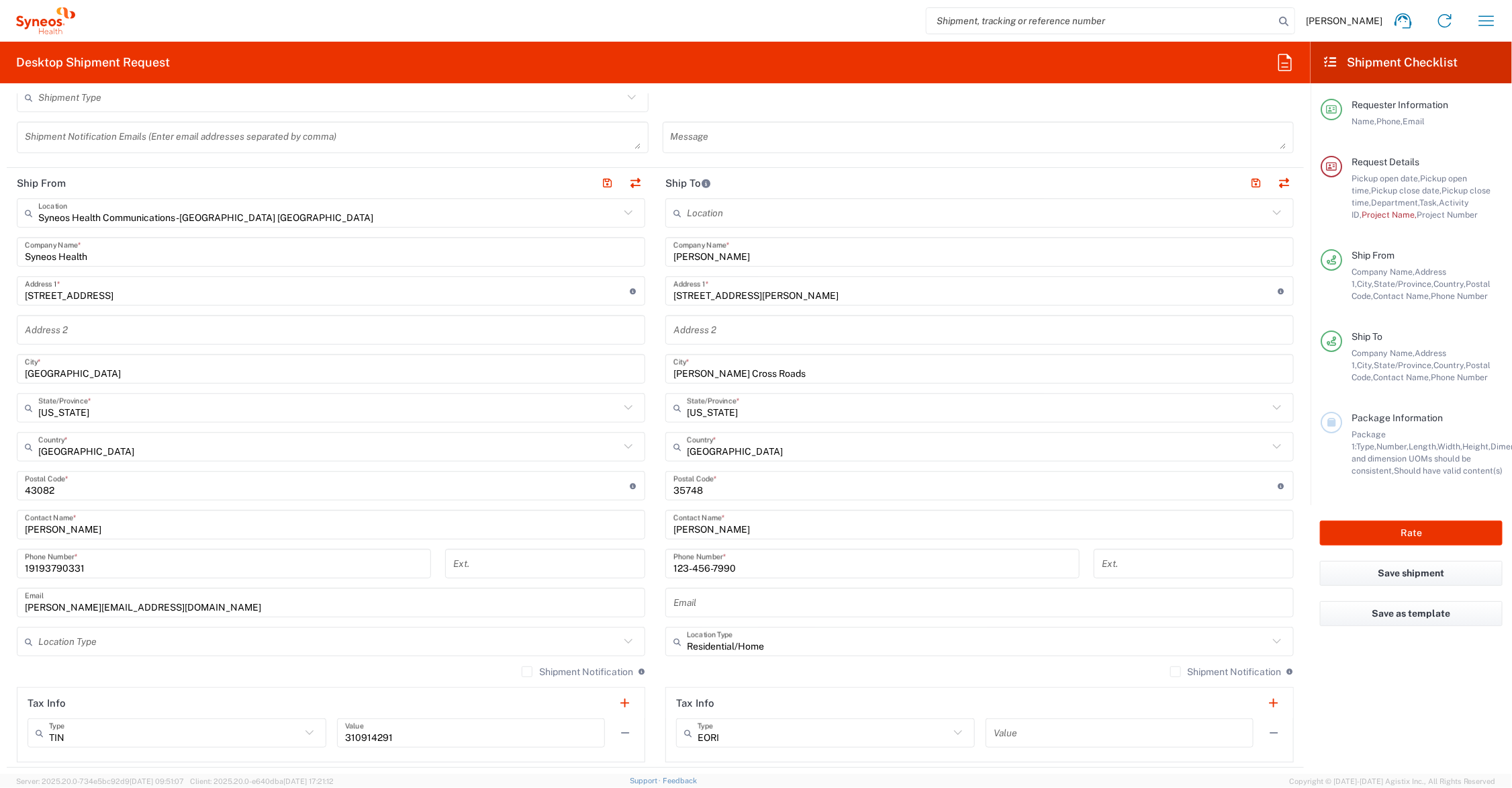
scroll to position [19, 0]
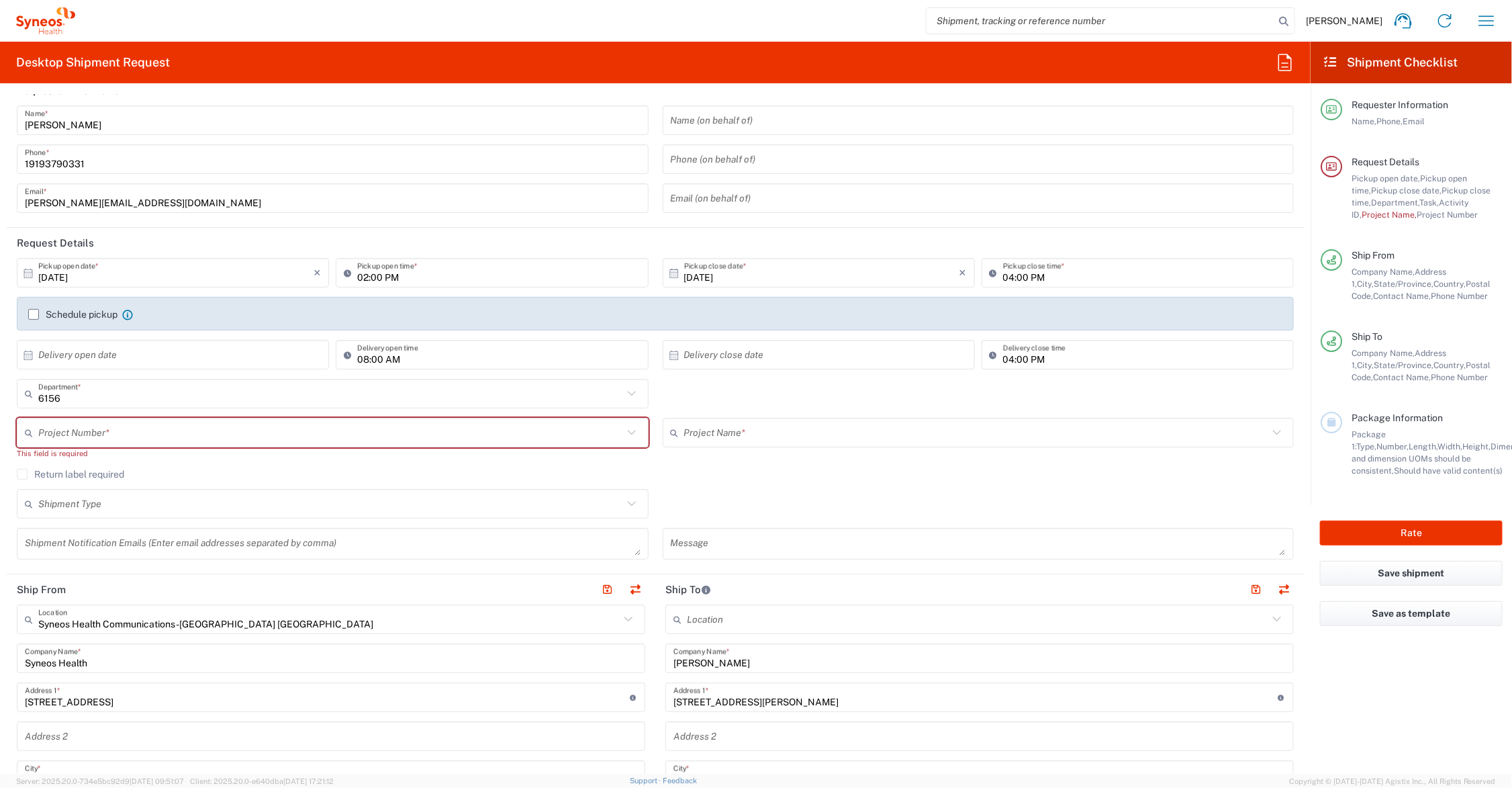
click at [332, 431] on input "text" at bounding box center [331, 432] width 585 height 24
